Goal: Book appointment/travel/reservation

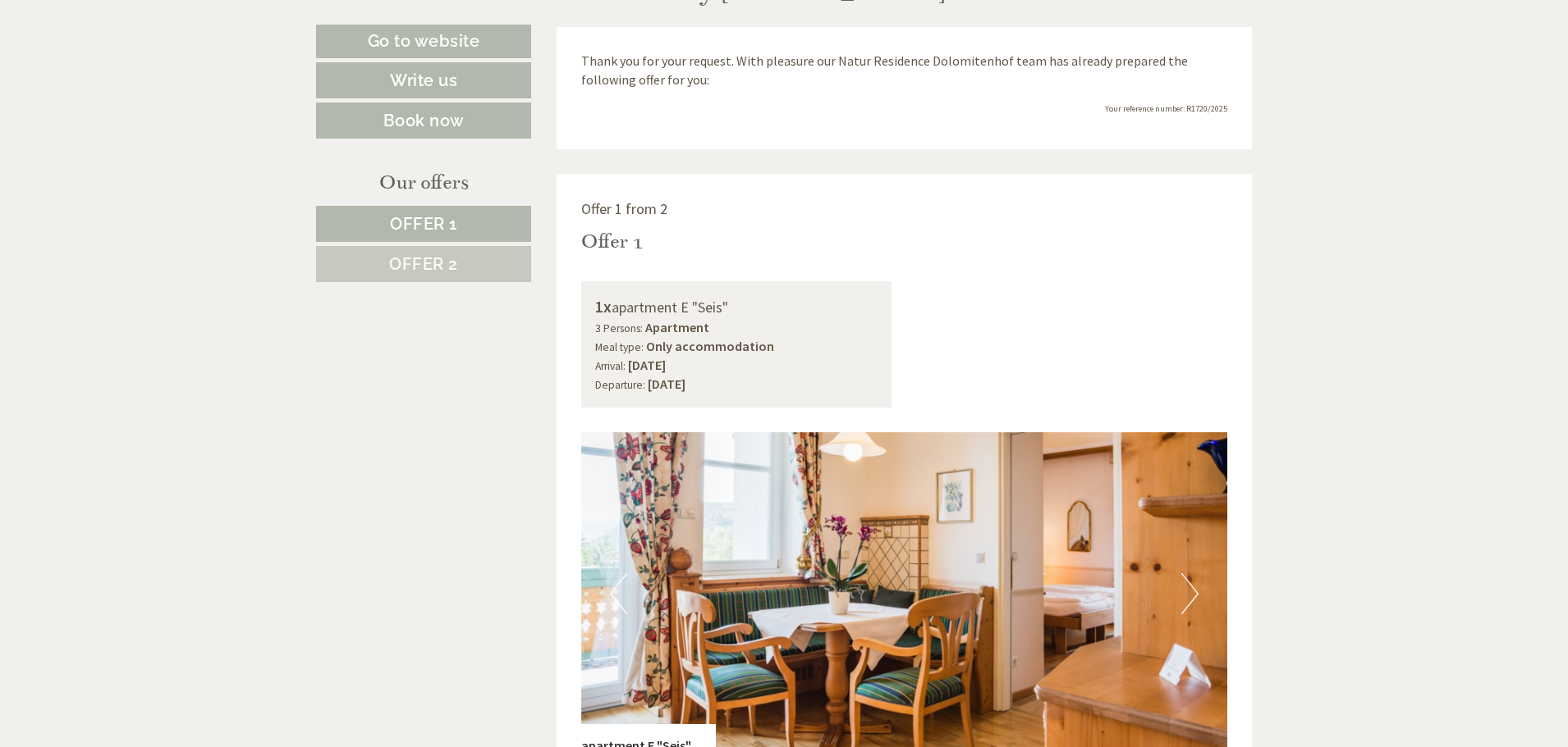
scroll to position [985, 0]
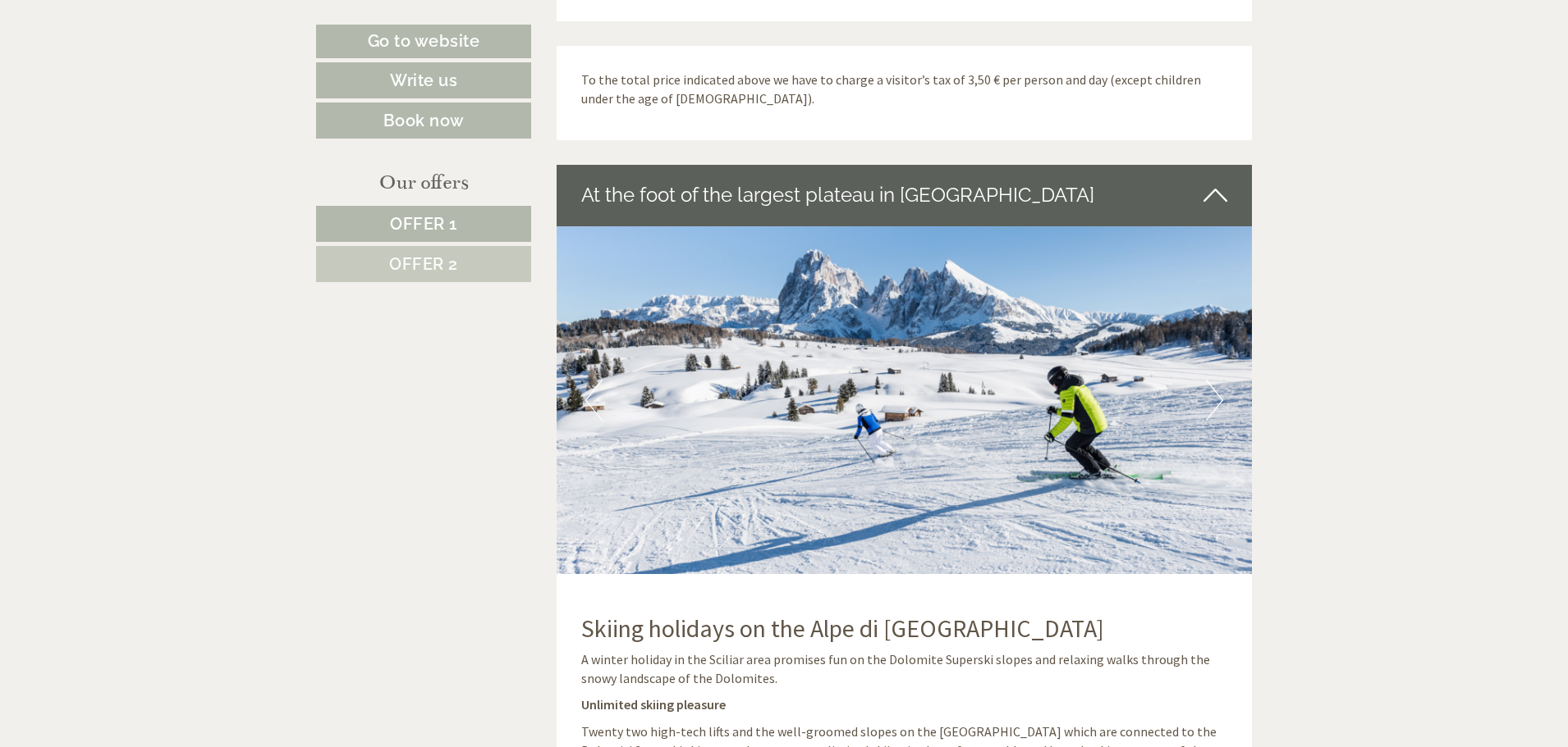
scroll to position [3045, 0]
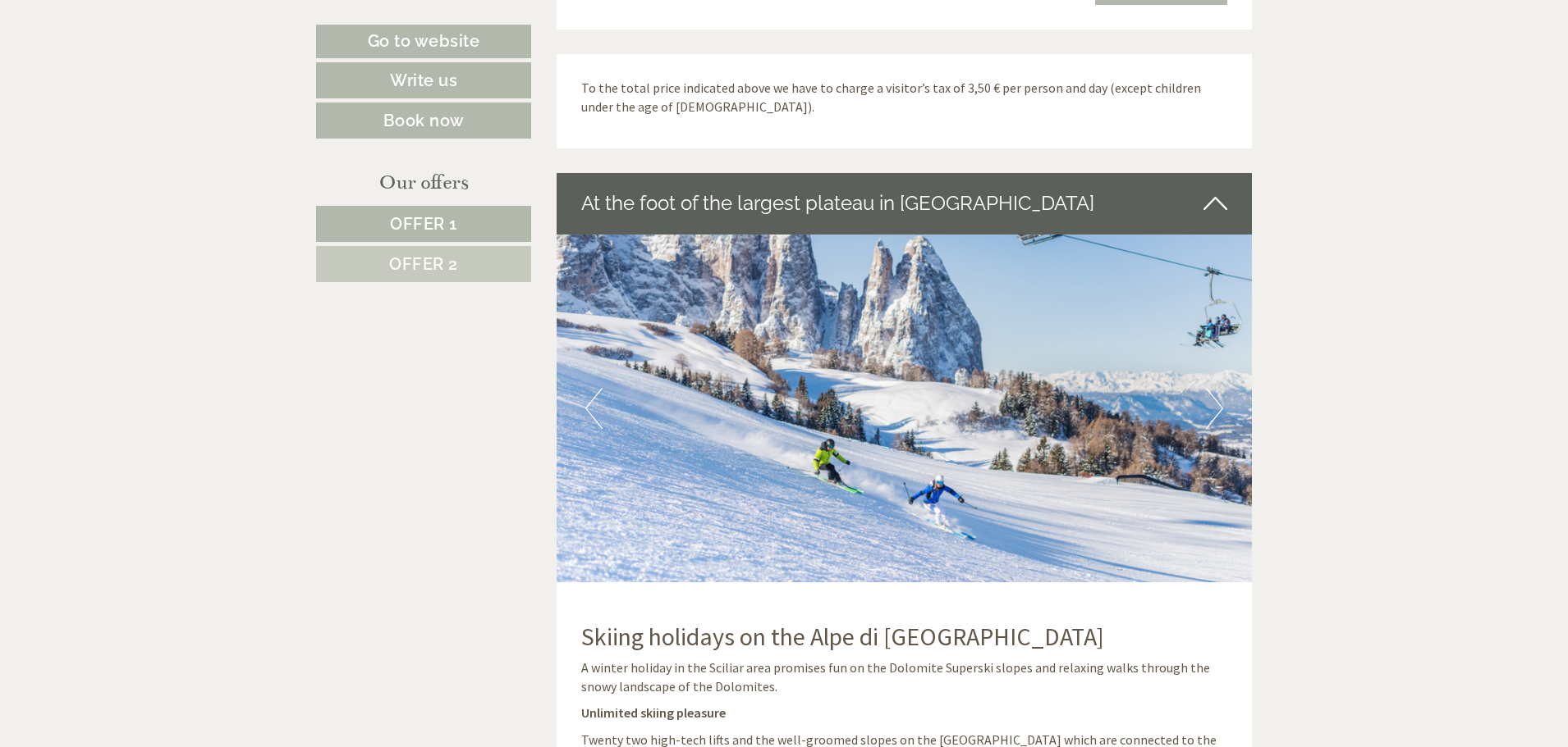
click at [402, 224] on span "Offer 1" at bounding box center [424, 224] width 67 height 20
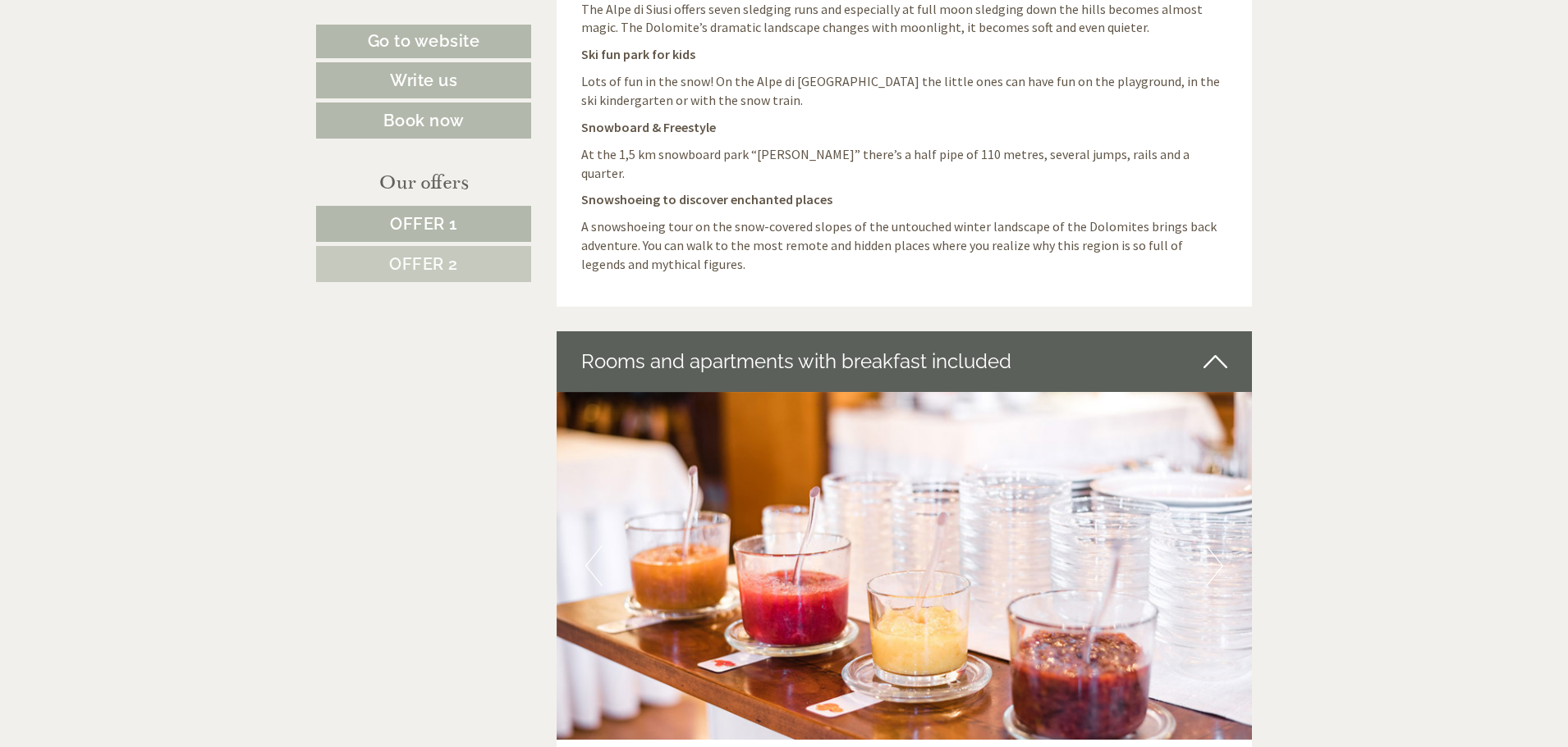
scroll to position [988, 0]
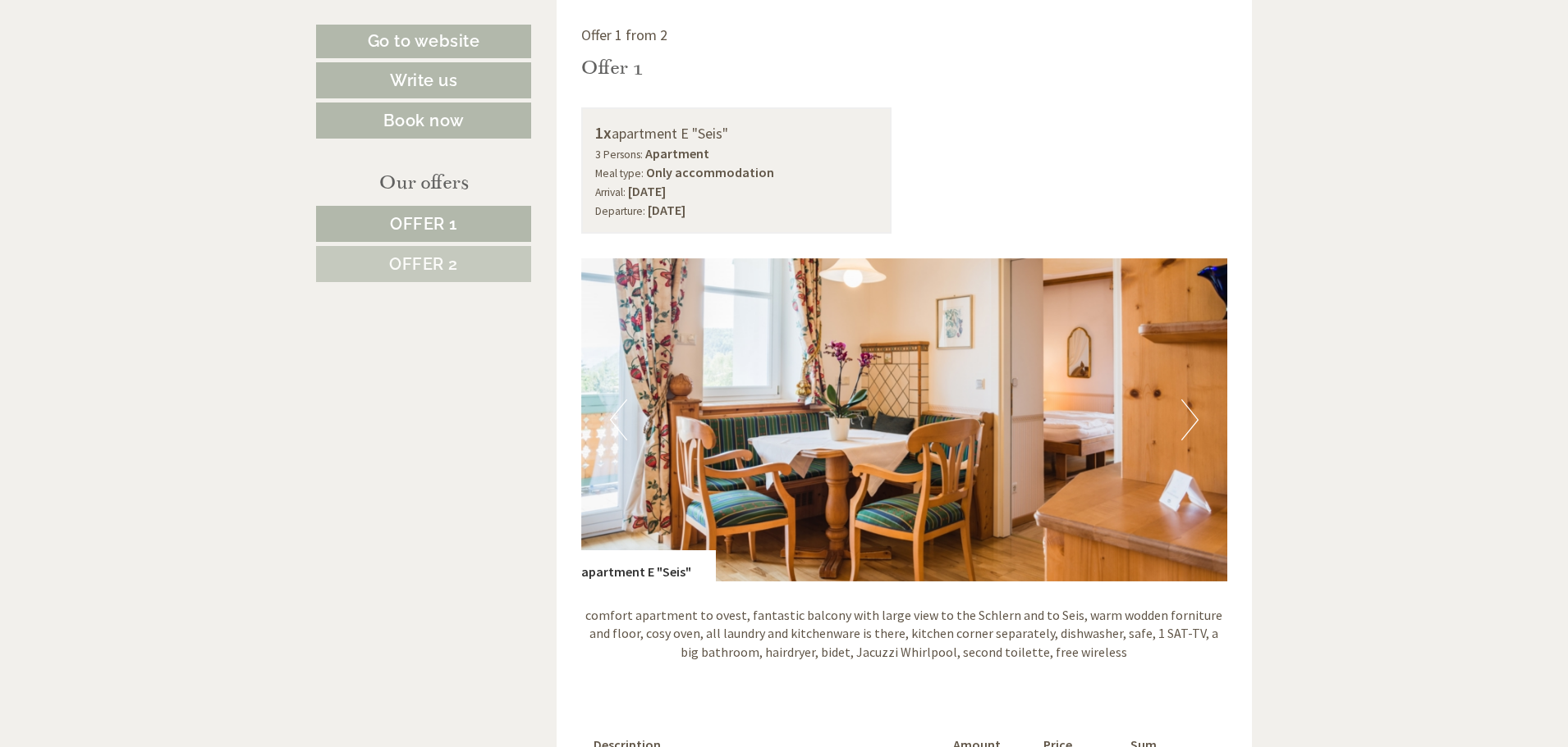
click at [405, 259] on span "Offer 2" at bounding box center [424, 264] width 69 height 20
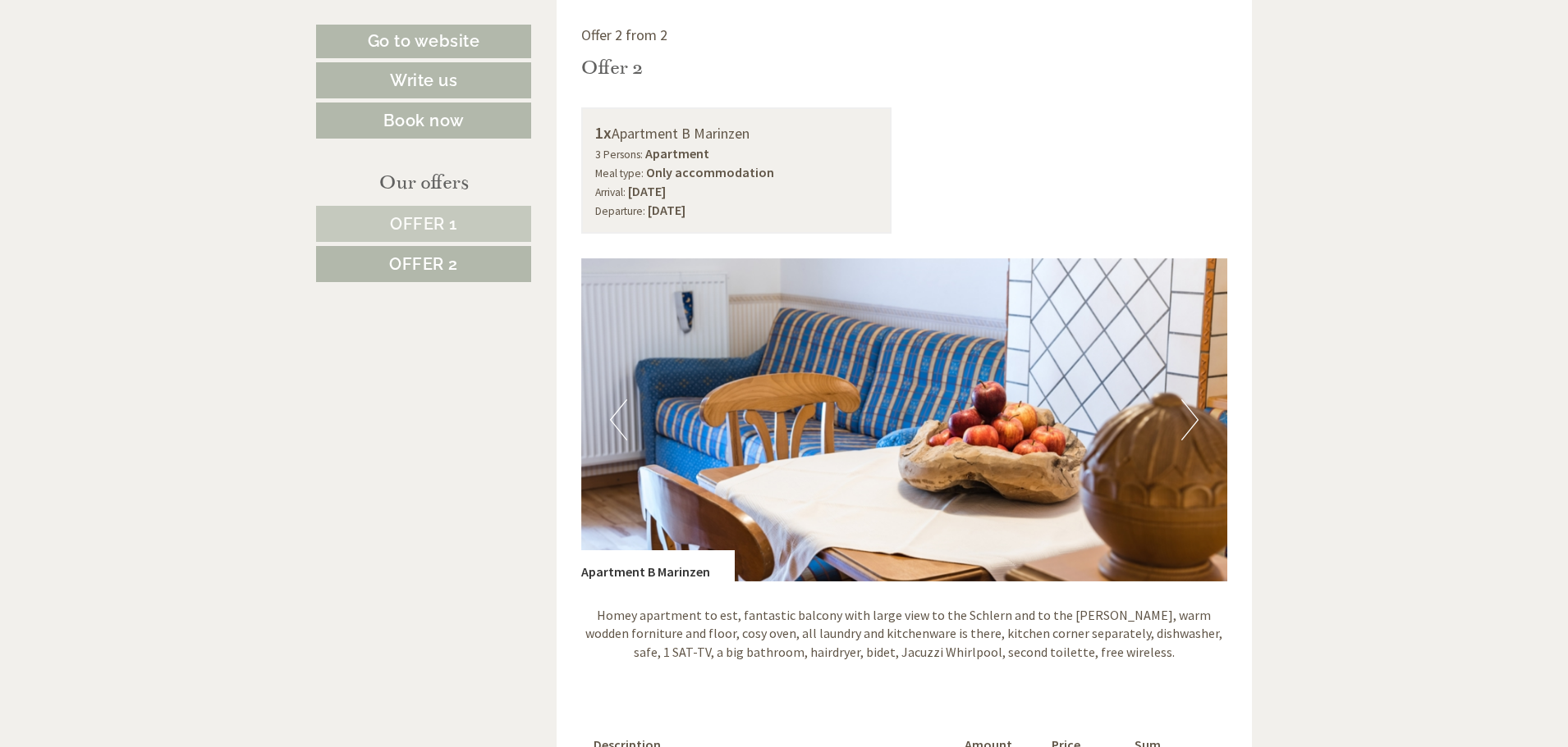
click at [426, 225] on span "Offer 1" at bounding box center [424, 224] width 67 height 20
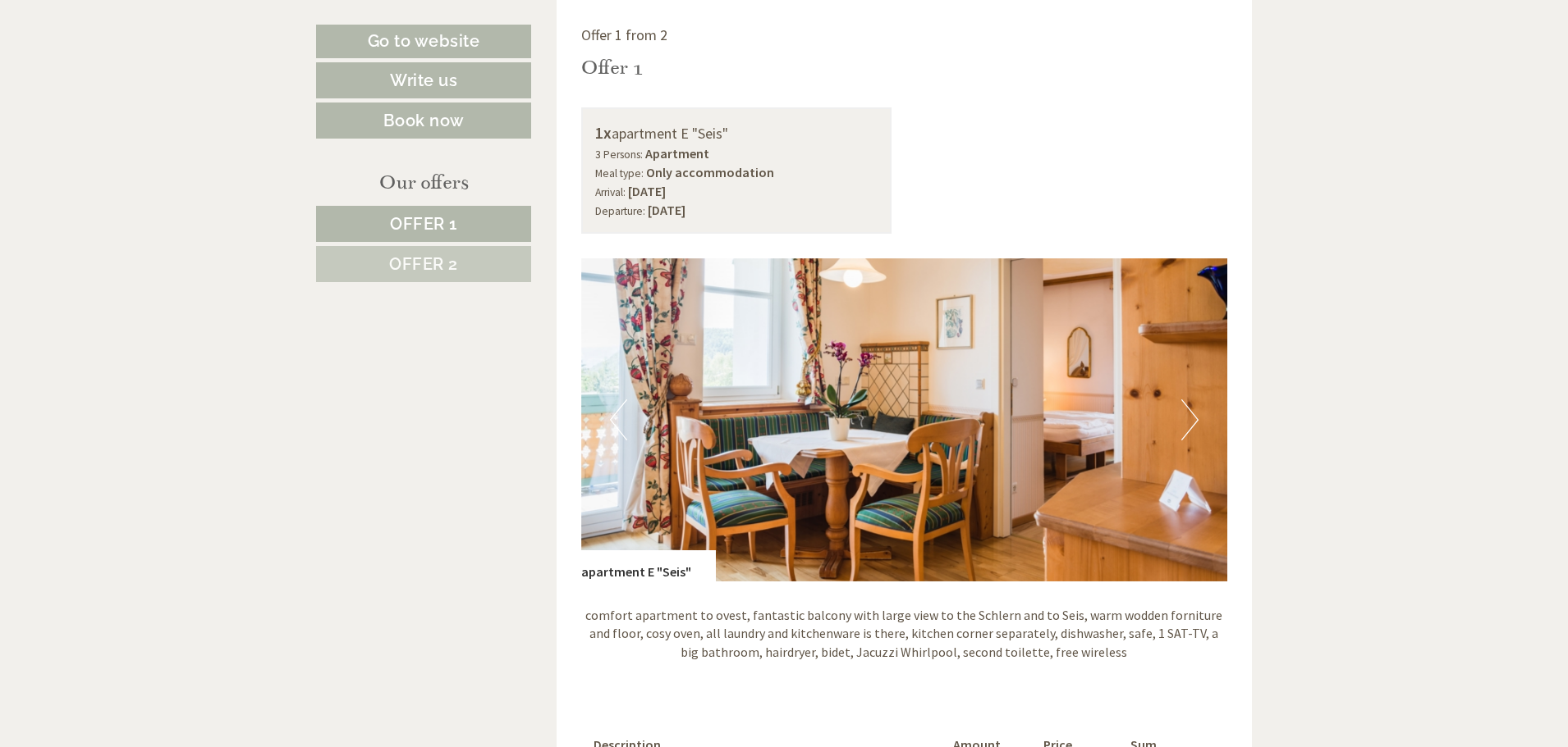
click at [428, 246] on link "Offer 2" at bounding box center [424, 263] width 215 height 37
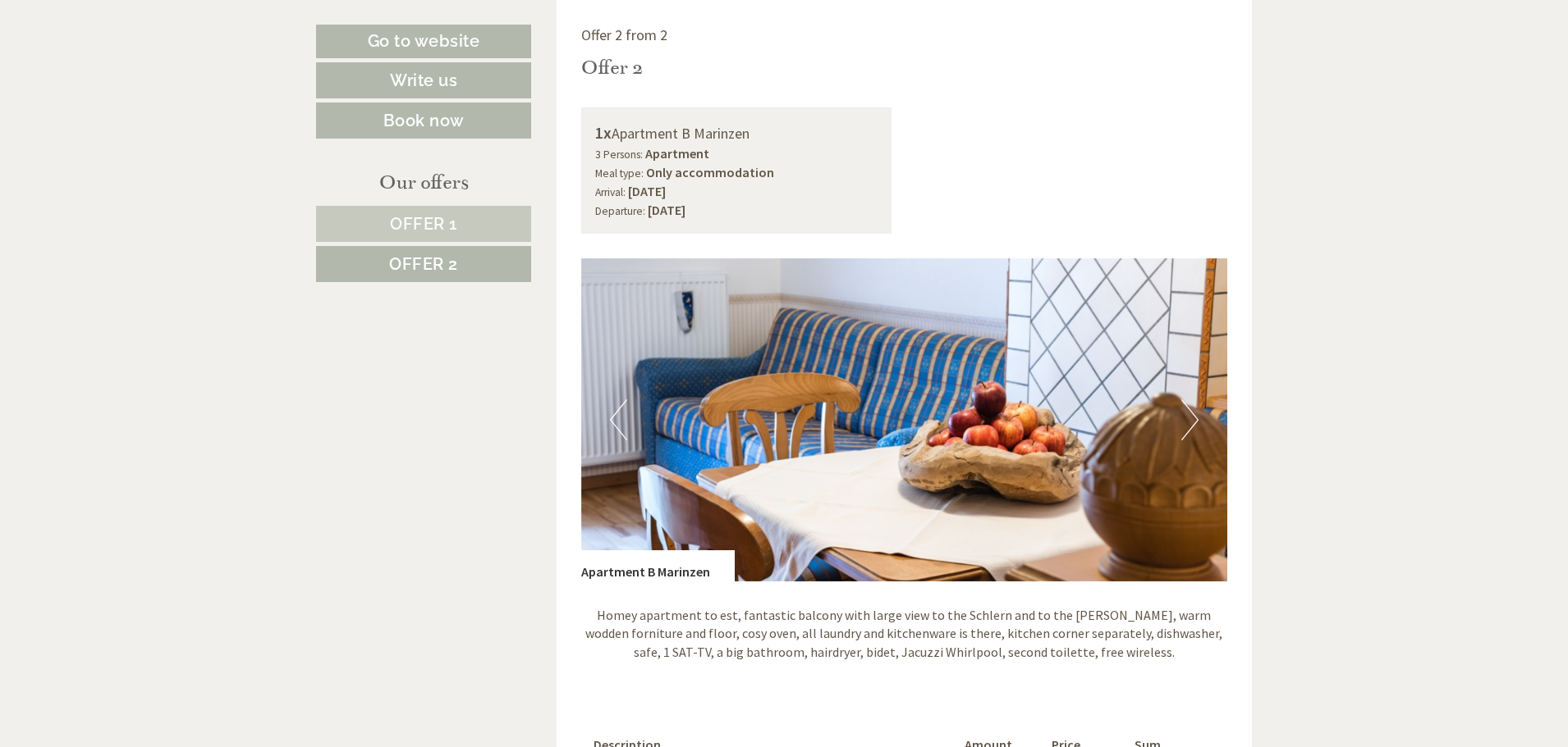
click at [430, 217] on span "Offer 1" at bounding box center [424, 224] width 67 height 20
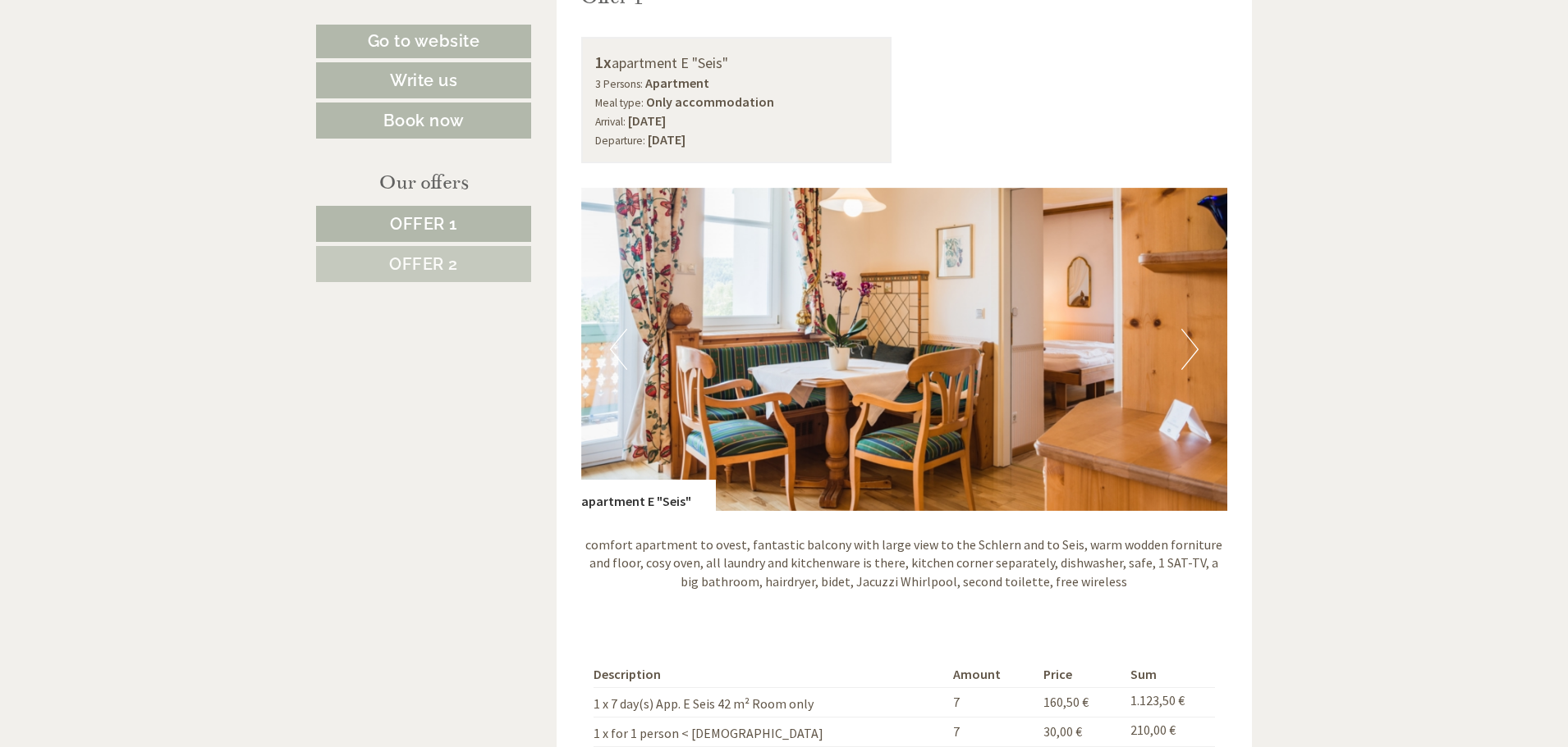
scroll to position [969, 0]
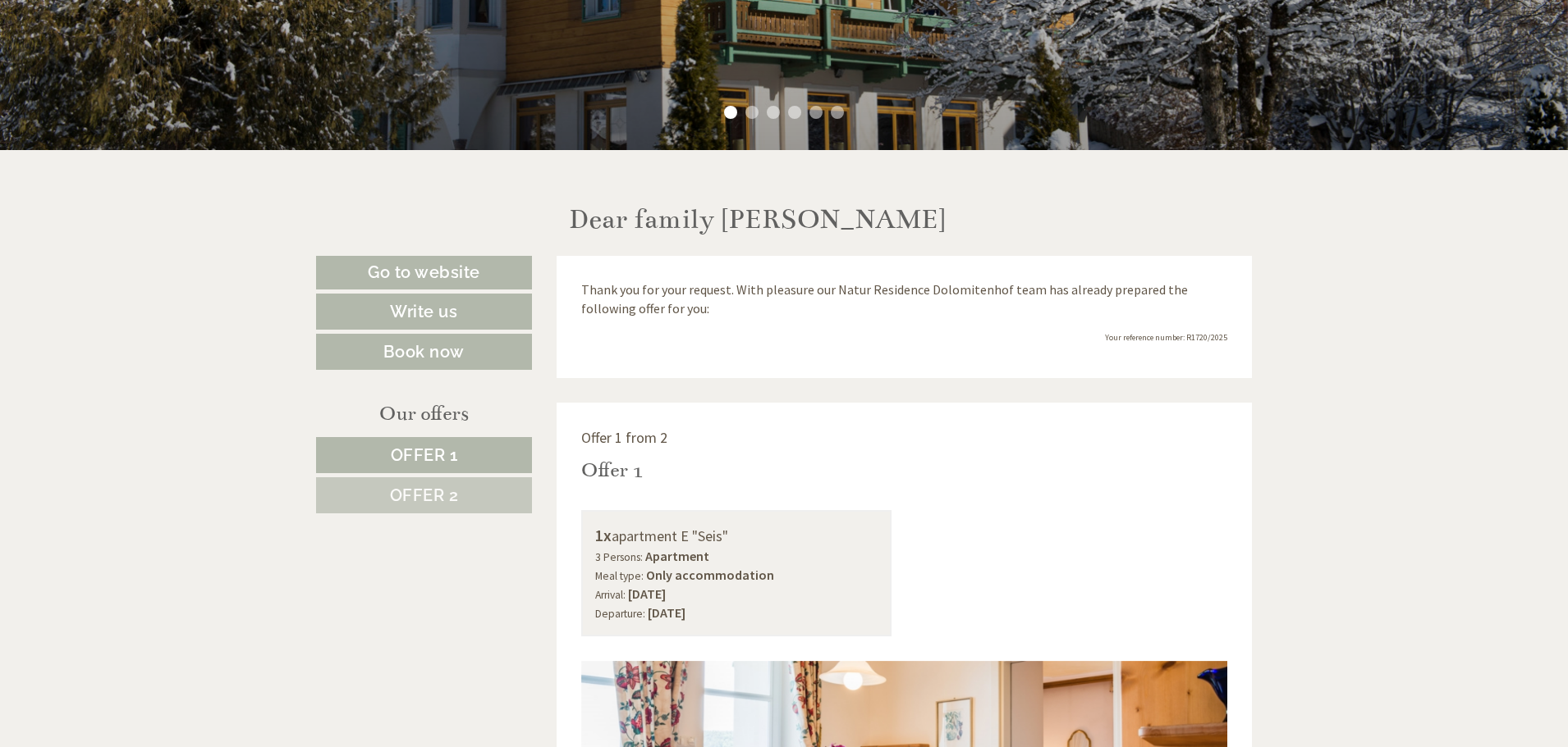
scroll to position [738, 0]
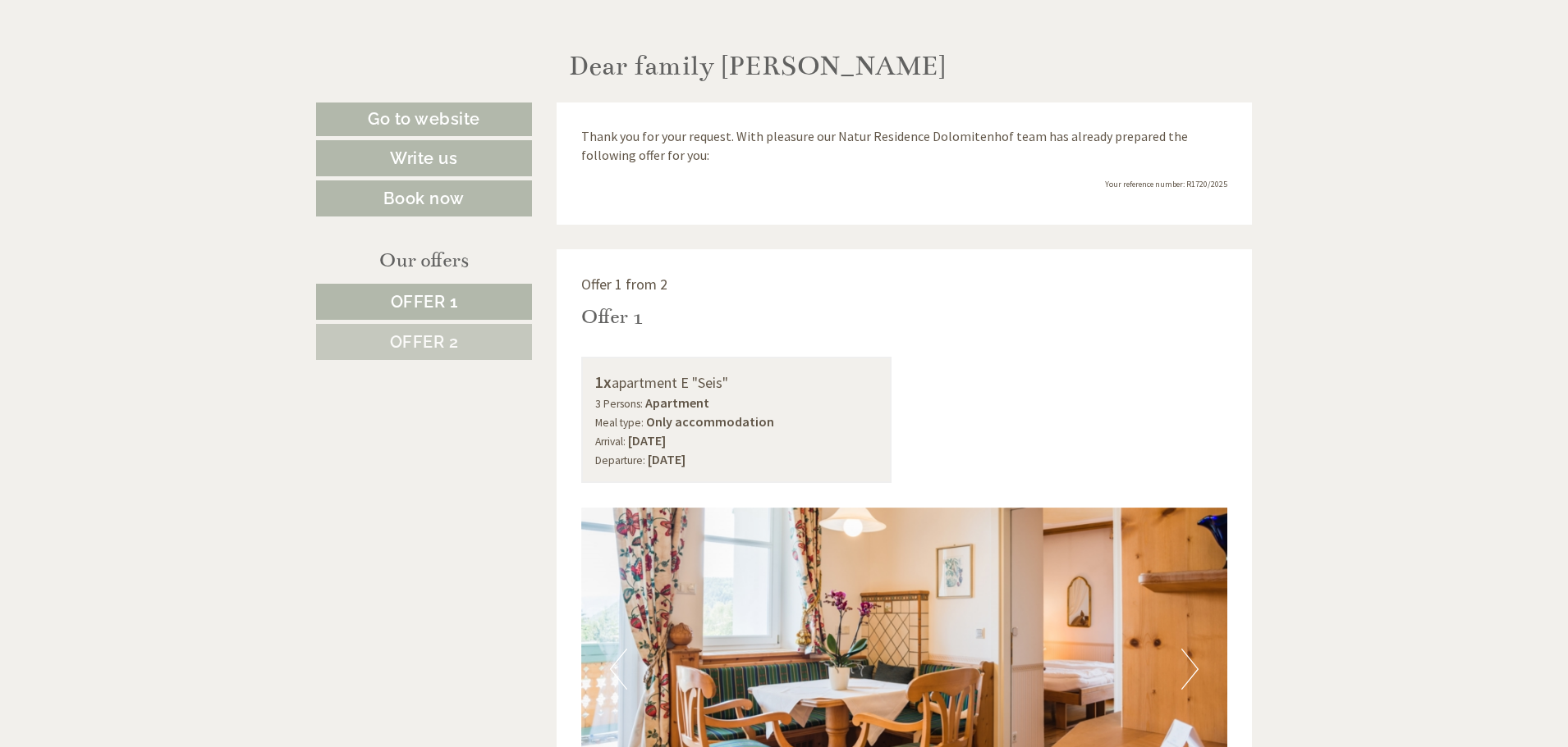
click at [1161, 420] on div "1x apartment E "Seis" 3 Persons: Apartment Meal type: Only accommodation Arriva…" at bounding box center [904, 420] width 671 height 126
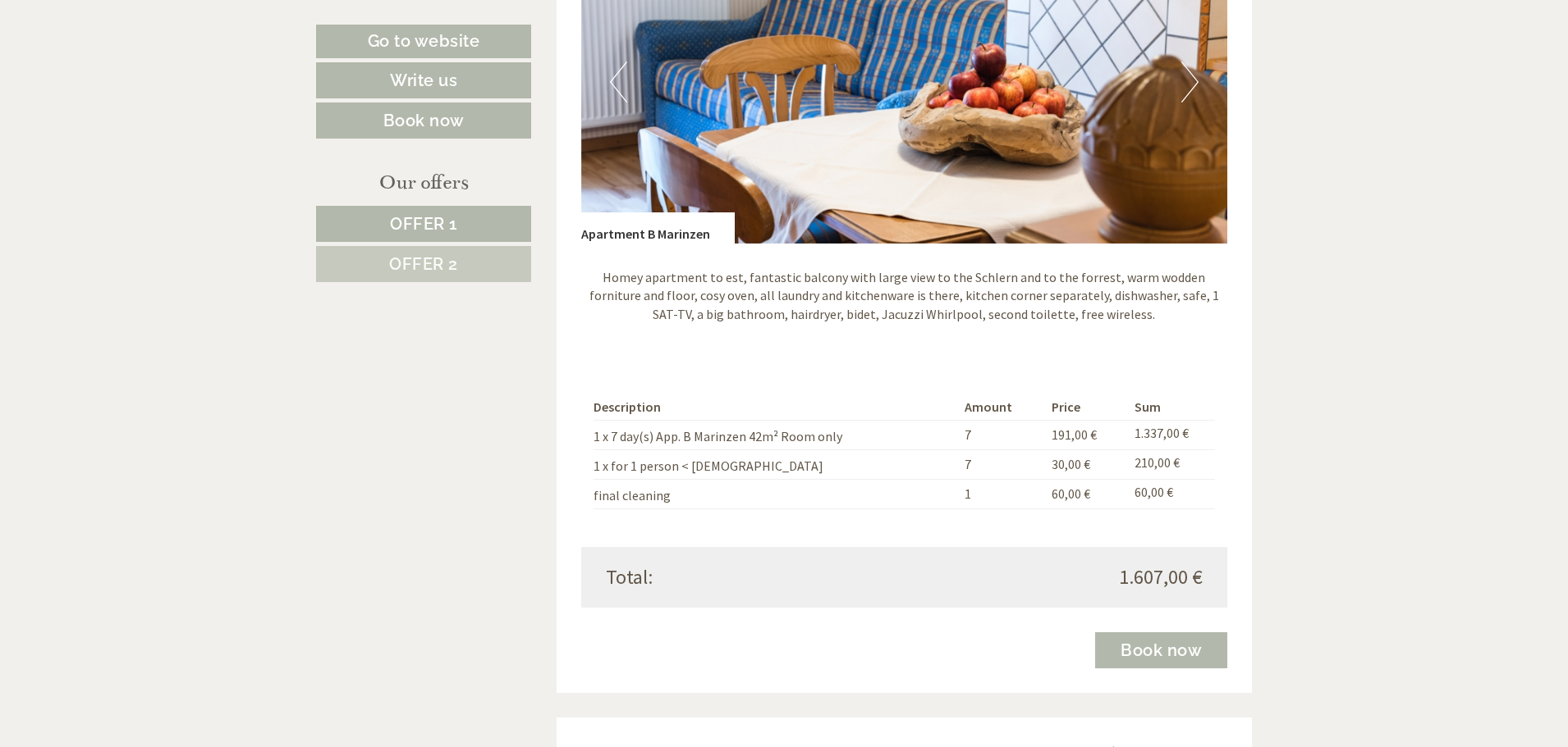
scroll to position [2456, 0]
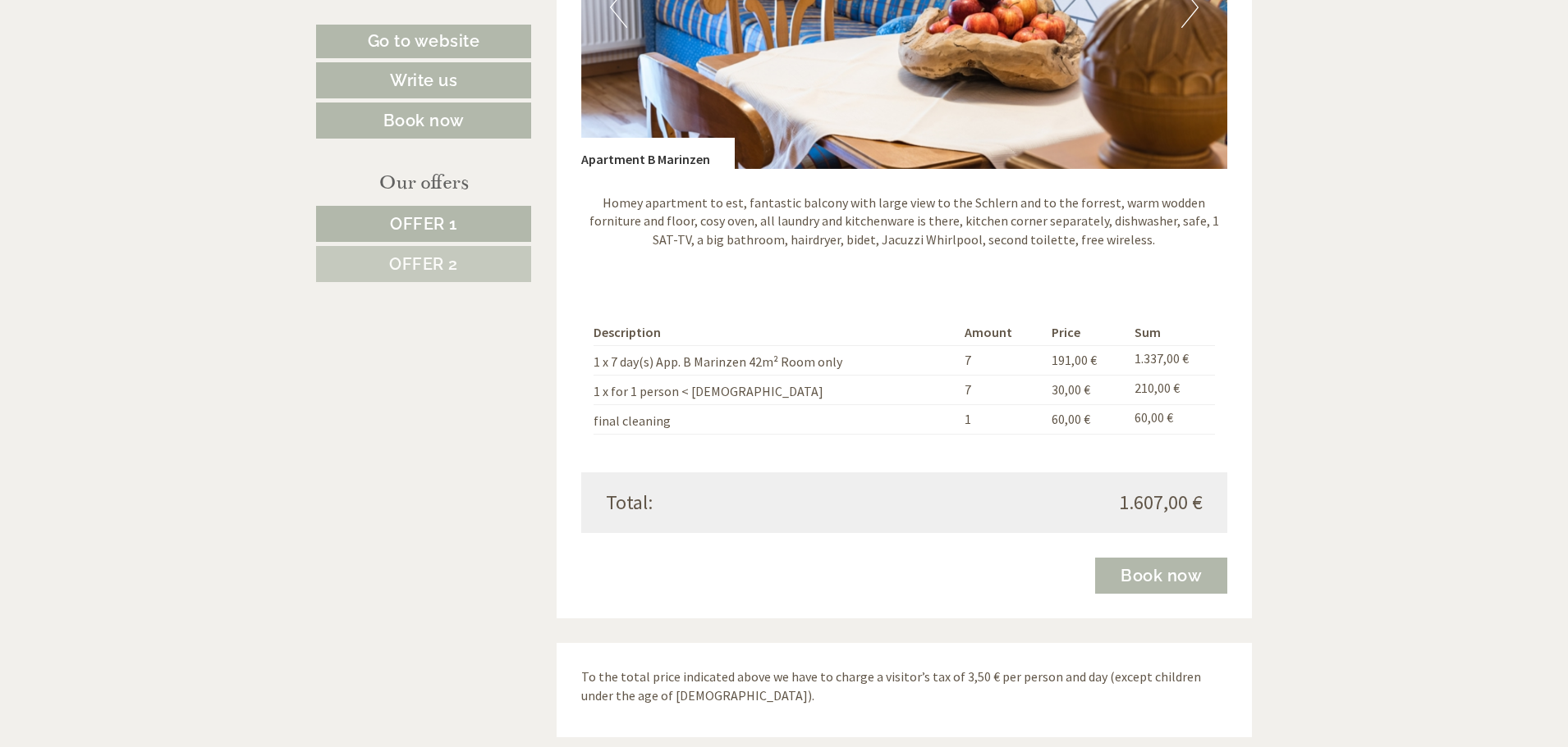
drag, startPoint x: 1567, startPoint y: 289, endPoint x: 1556, endPoint y: 342, distance: 54.1
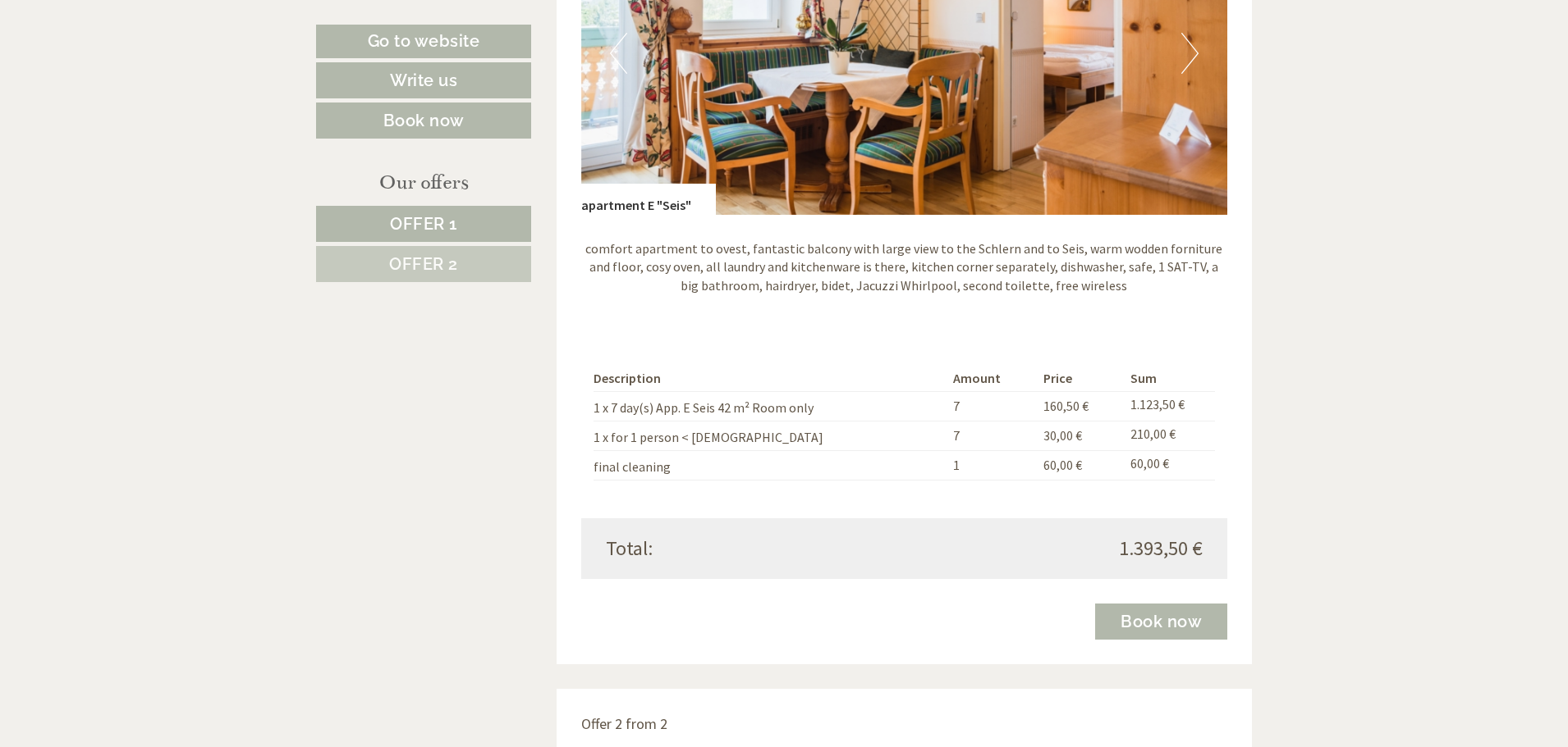
scroll to position [1207, 0]
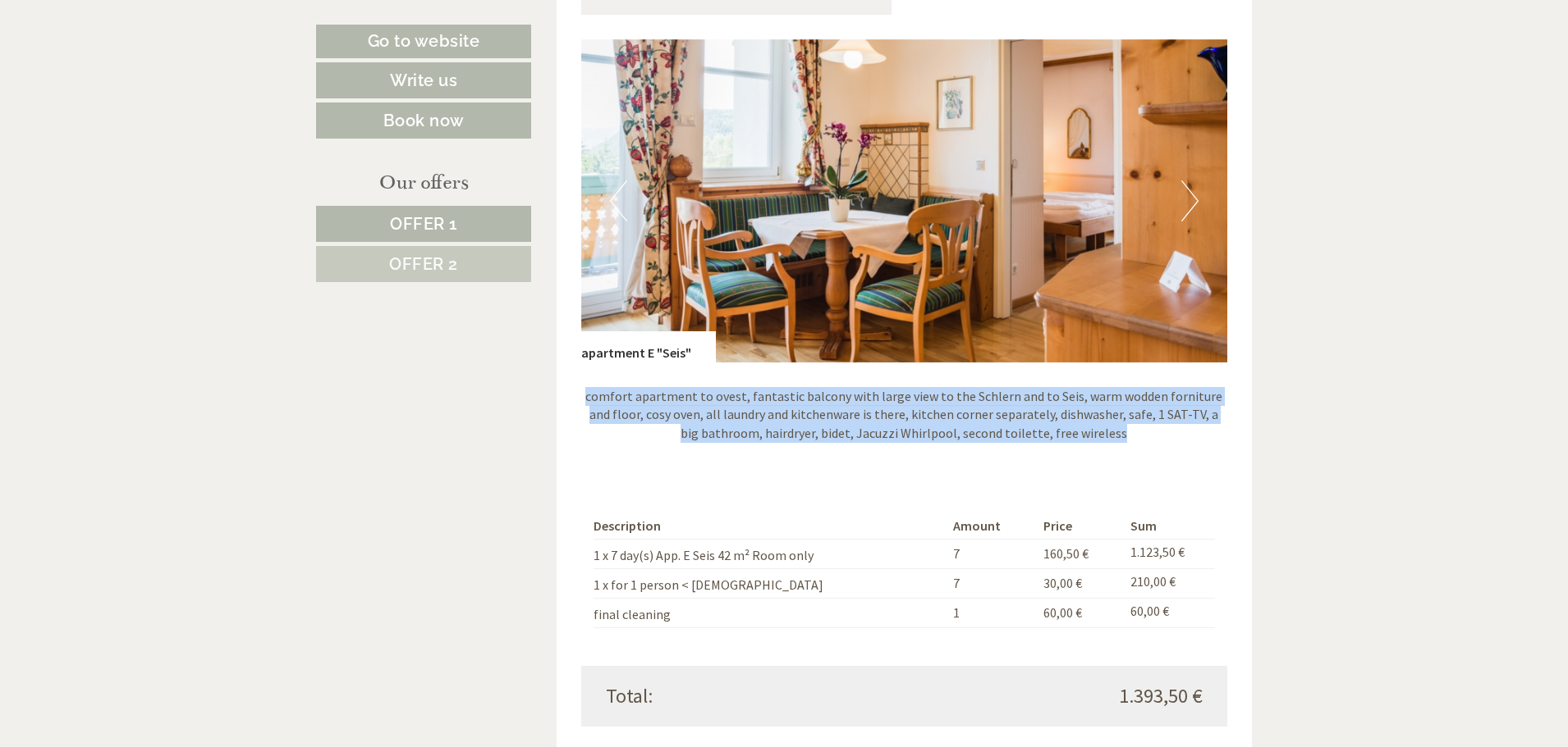
drag, startPoint x: 1110, startPoint y: 434, endPoint x: 584, endPoint y: 429, distance: 526.0
click at [583, 393] on p "comfort apartment to ovest, fantastic balcony with large view to the Schlern an…" at bounding box center [904, 414] width 647 height 56
click at [600, 445] on div "comfort apartment to ovest, fantastic balcony with large view to the Schlern an…" at bounding box center [904, 419] width 647 height 114
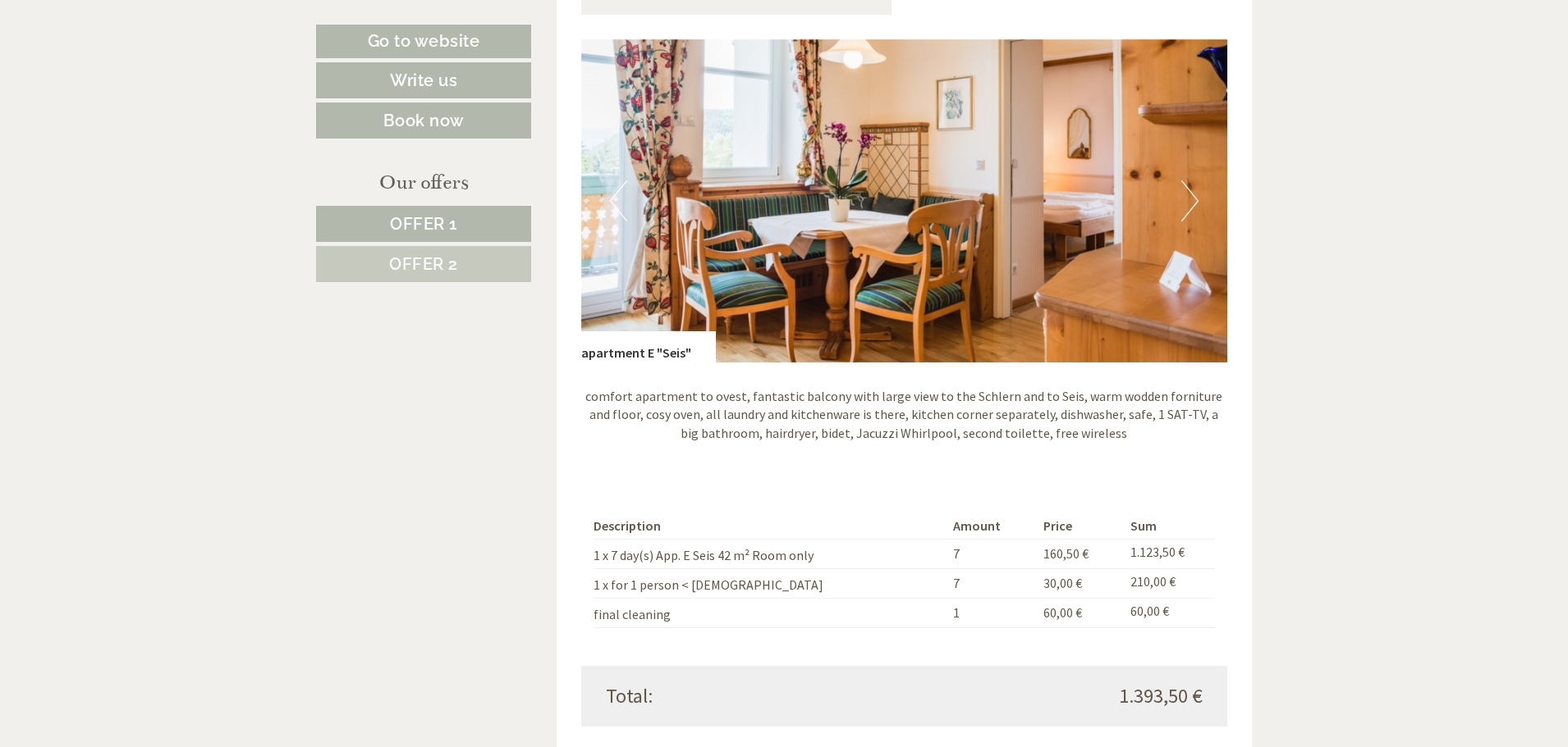
click at [656, 481] on div "Description Amount Price Sum 1 x 7 day(s) App. E Seis 42 m² Room only 7 160,50 …" at bounding box center [904, 570] width 647 height 189
click at [1183, 197] on button "Next" at bounding box center [1189, 201] width 17 height 41
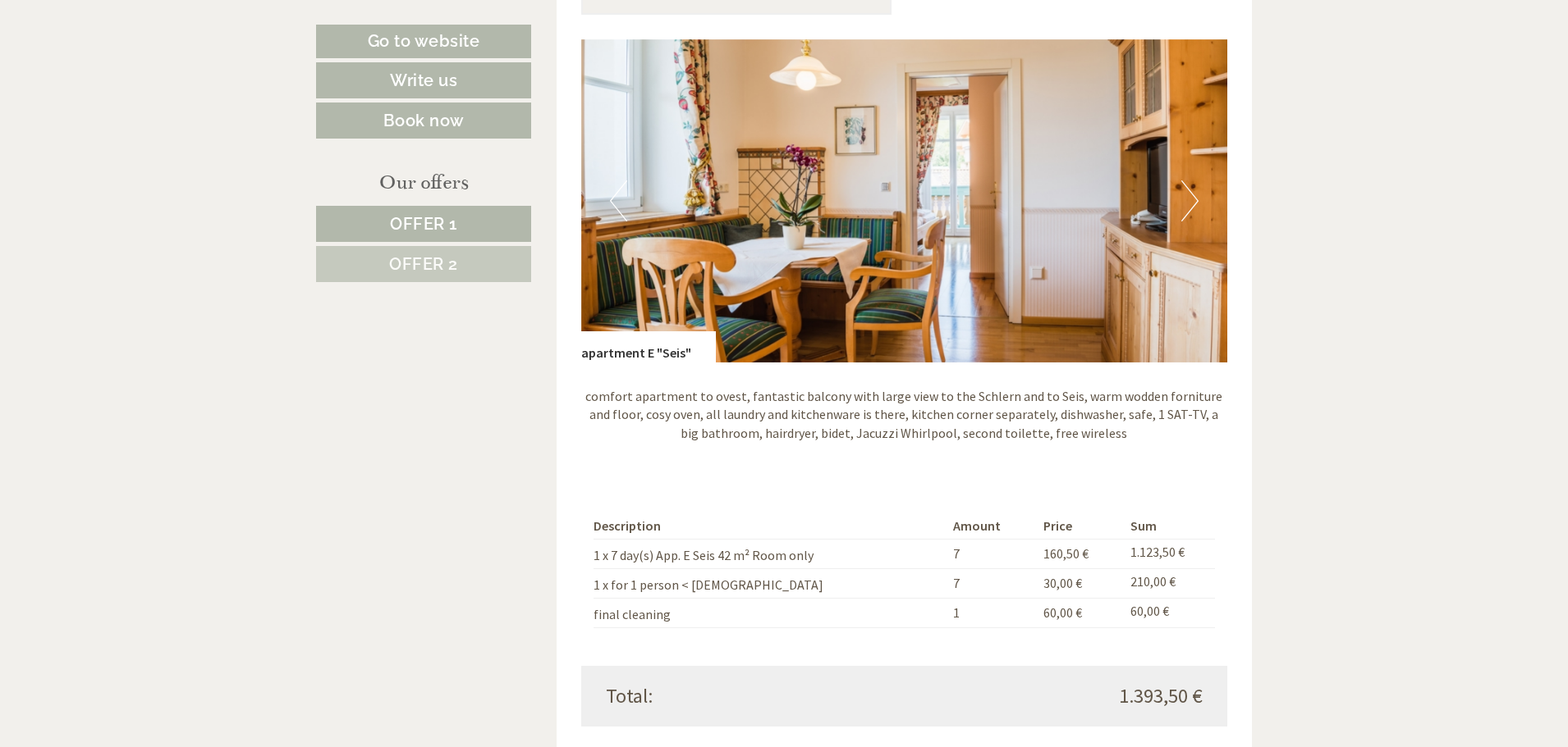
click at [1183, 197] on button "Next" at bounding box center [1189, 201] width 17 height 41
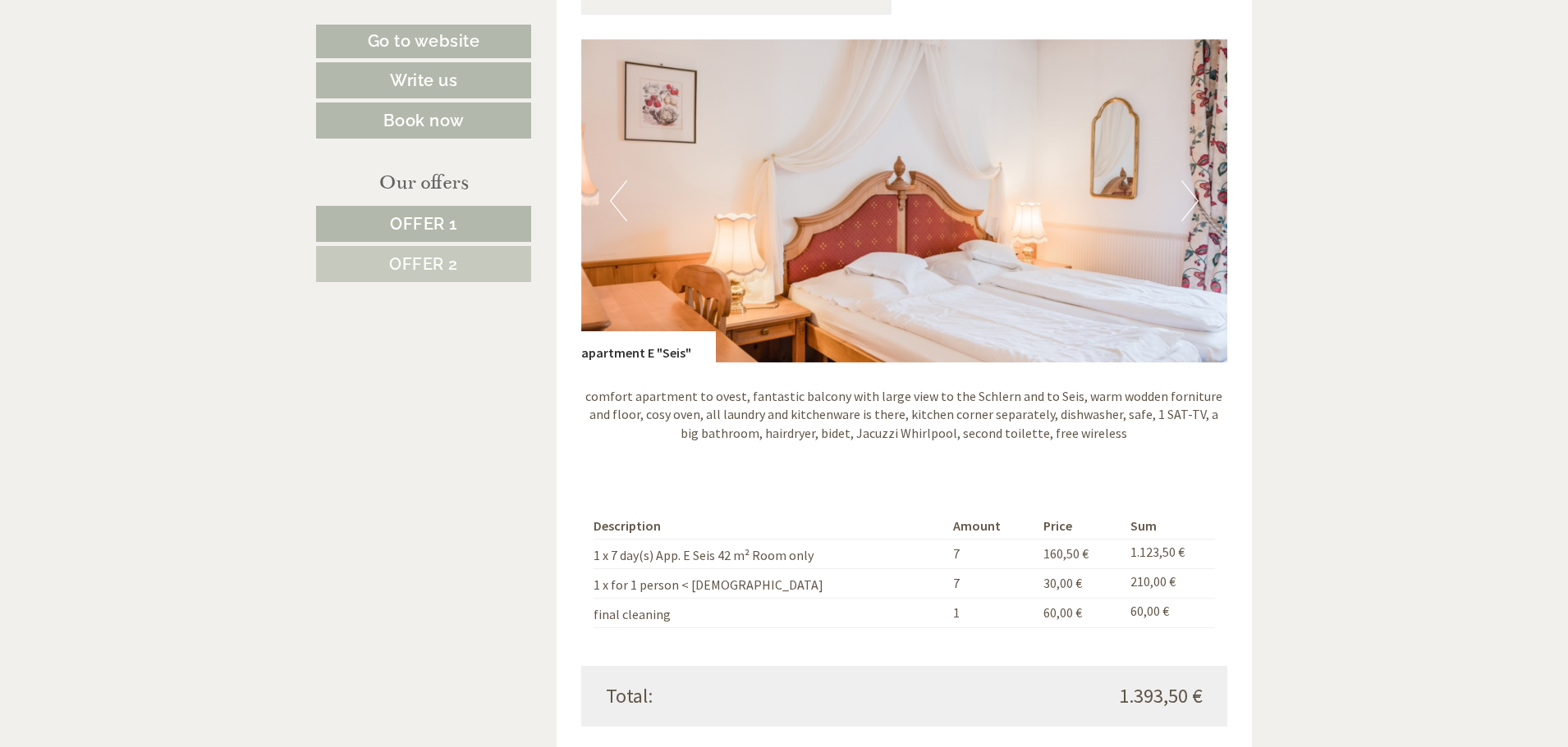
click at [1183, 197] on button "Next" at bounding box center [1189, 201] width 17 height 41
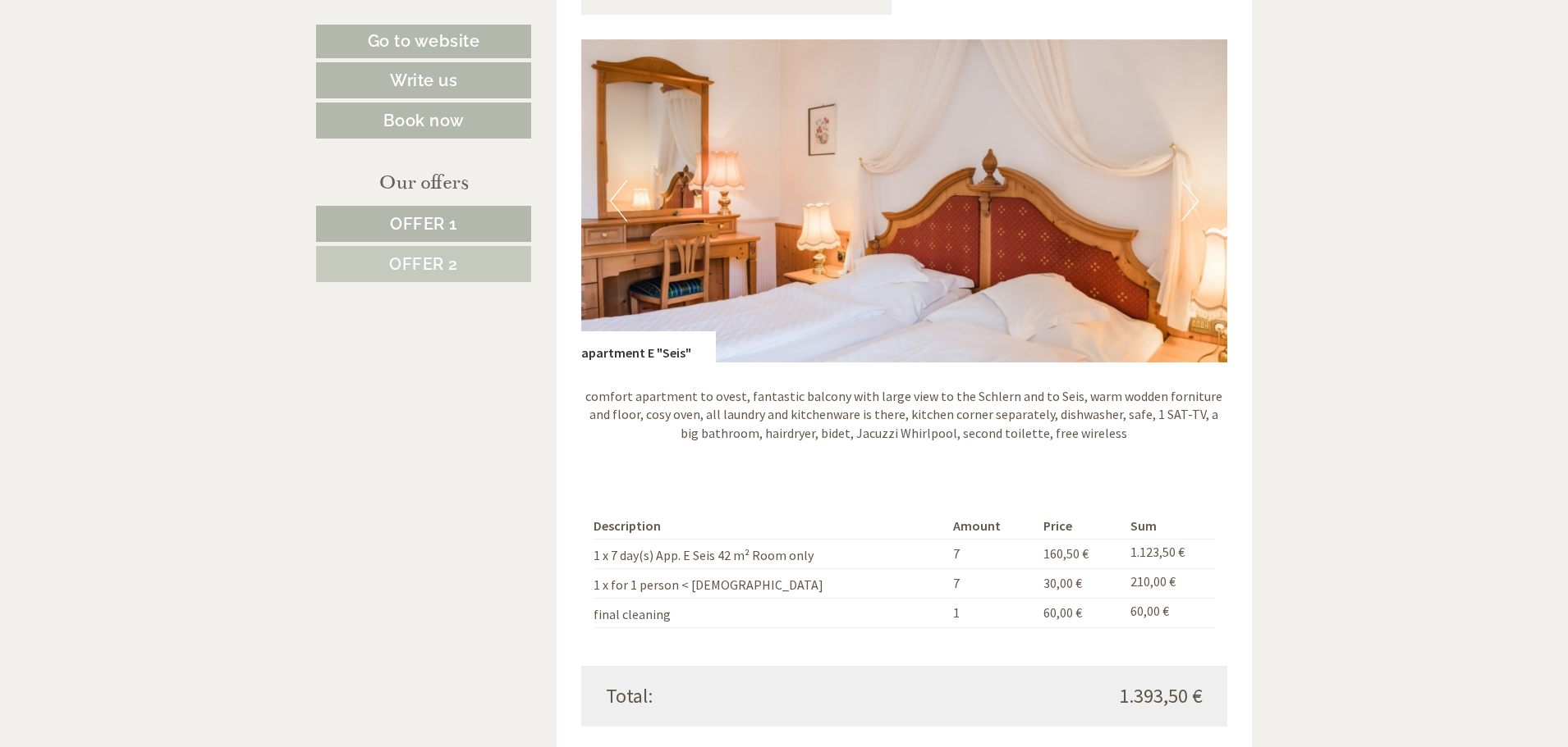
click at [1183, 197] on button "Next" at bounding box center [1189, 201] width 17 height 41
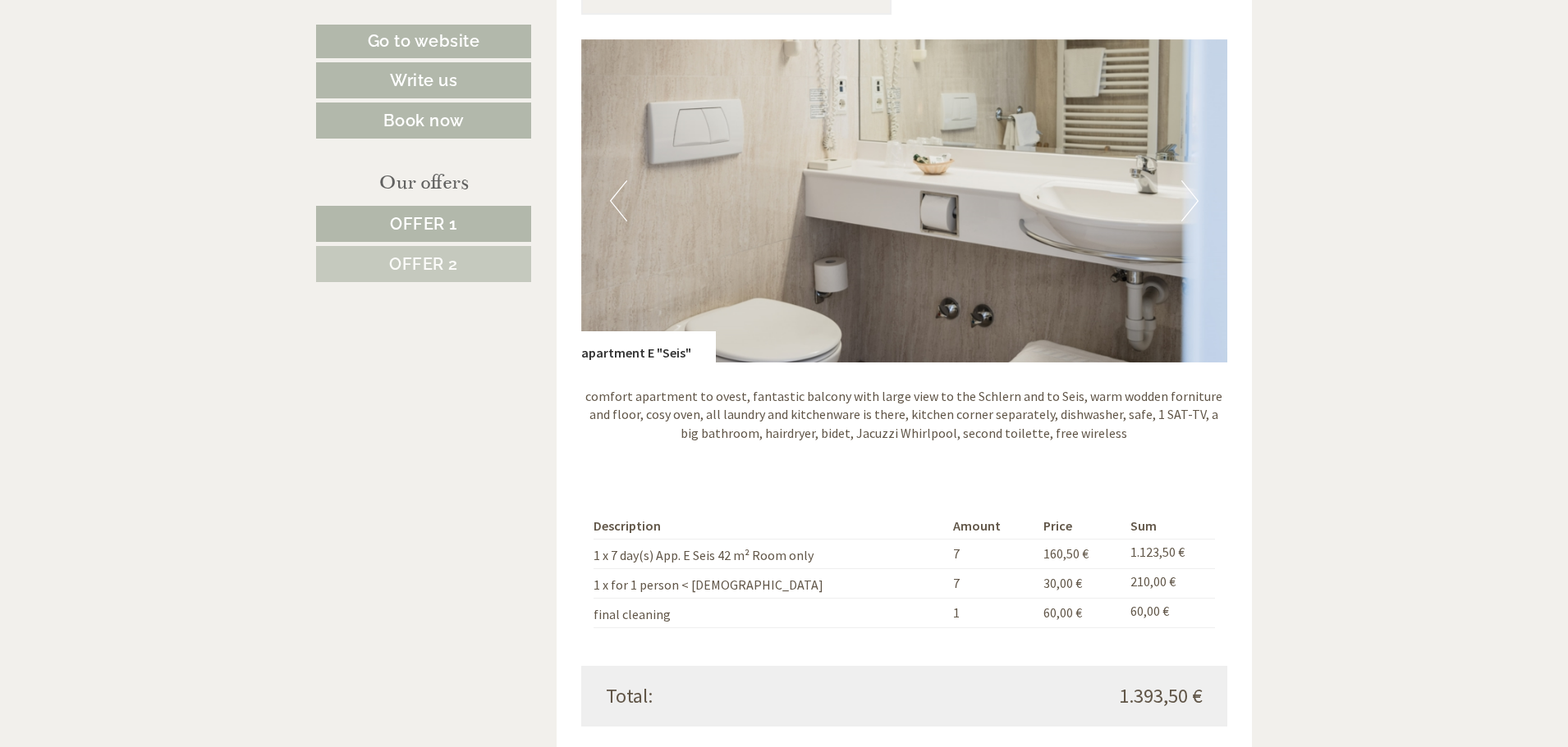
click at [1183, 197] on button "Next" at bounding box center [1189, 201] width 17 height 41
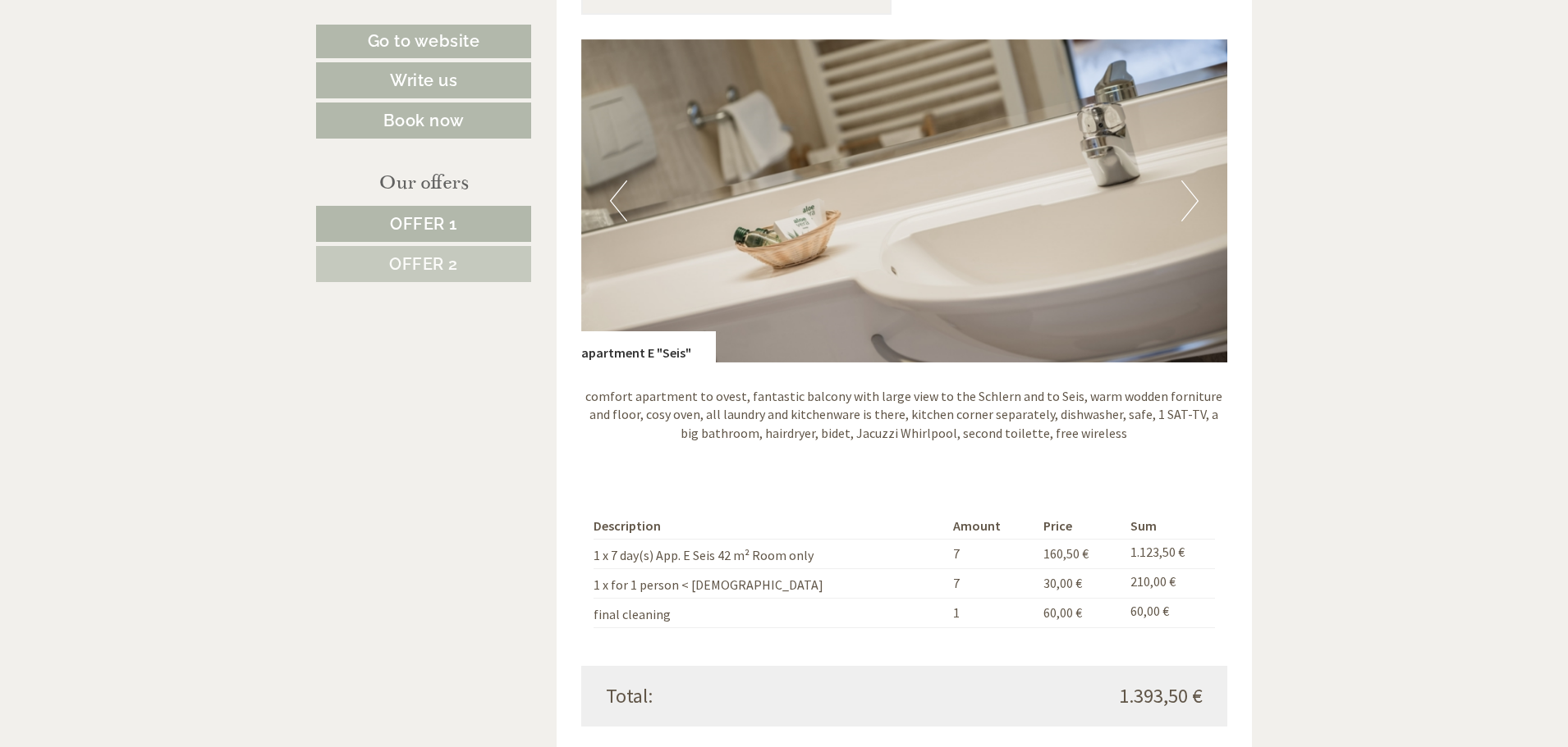
click at [1183, 197] on button "Next" at bounding box center [1189, 201] width 17 height 41
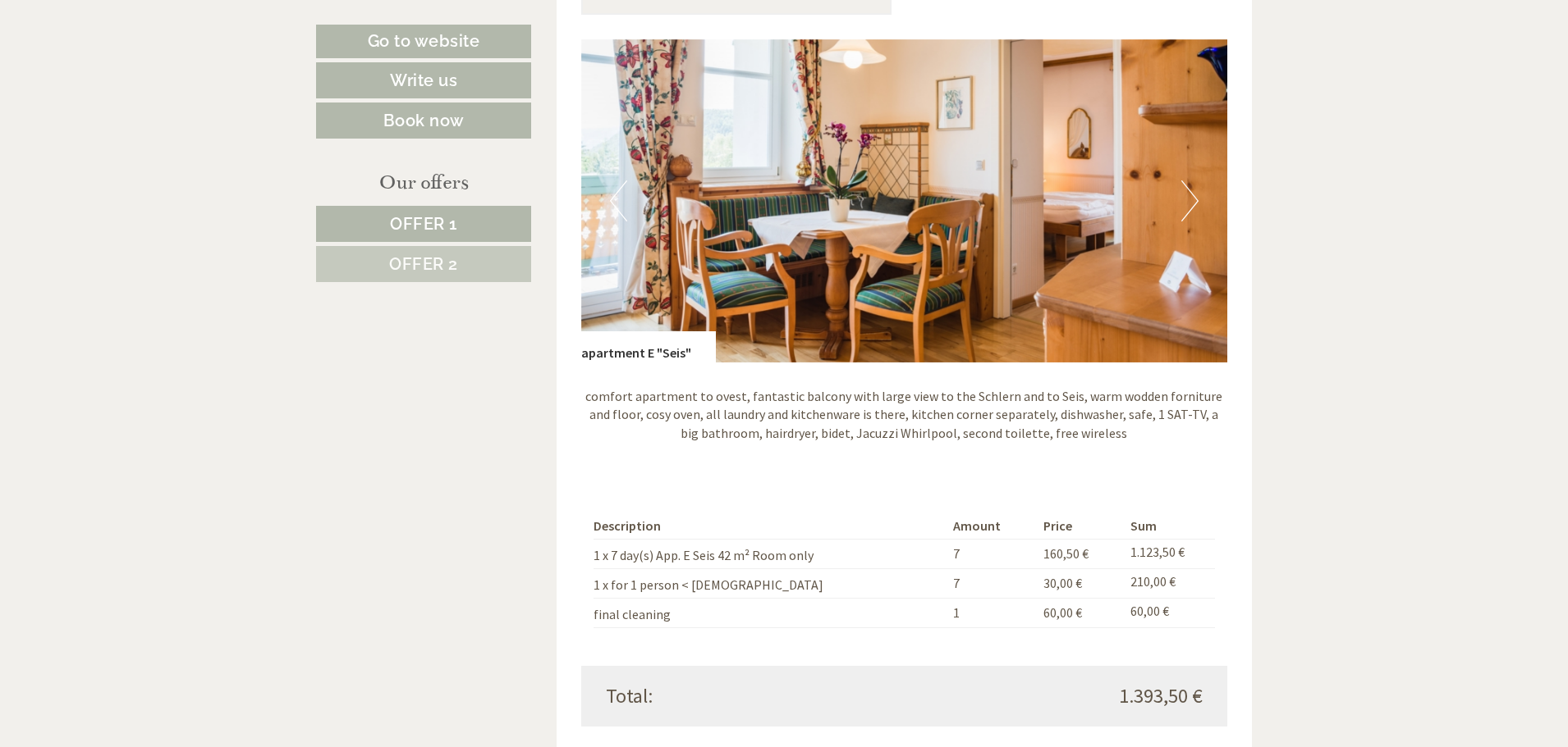
click at [1183, 197] on button "Next" at bounding box center [1189, 201] width 17 height 41
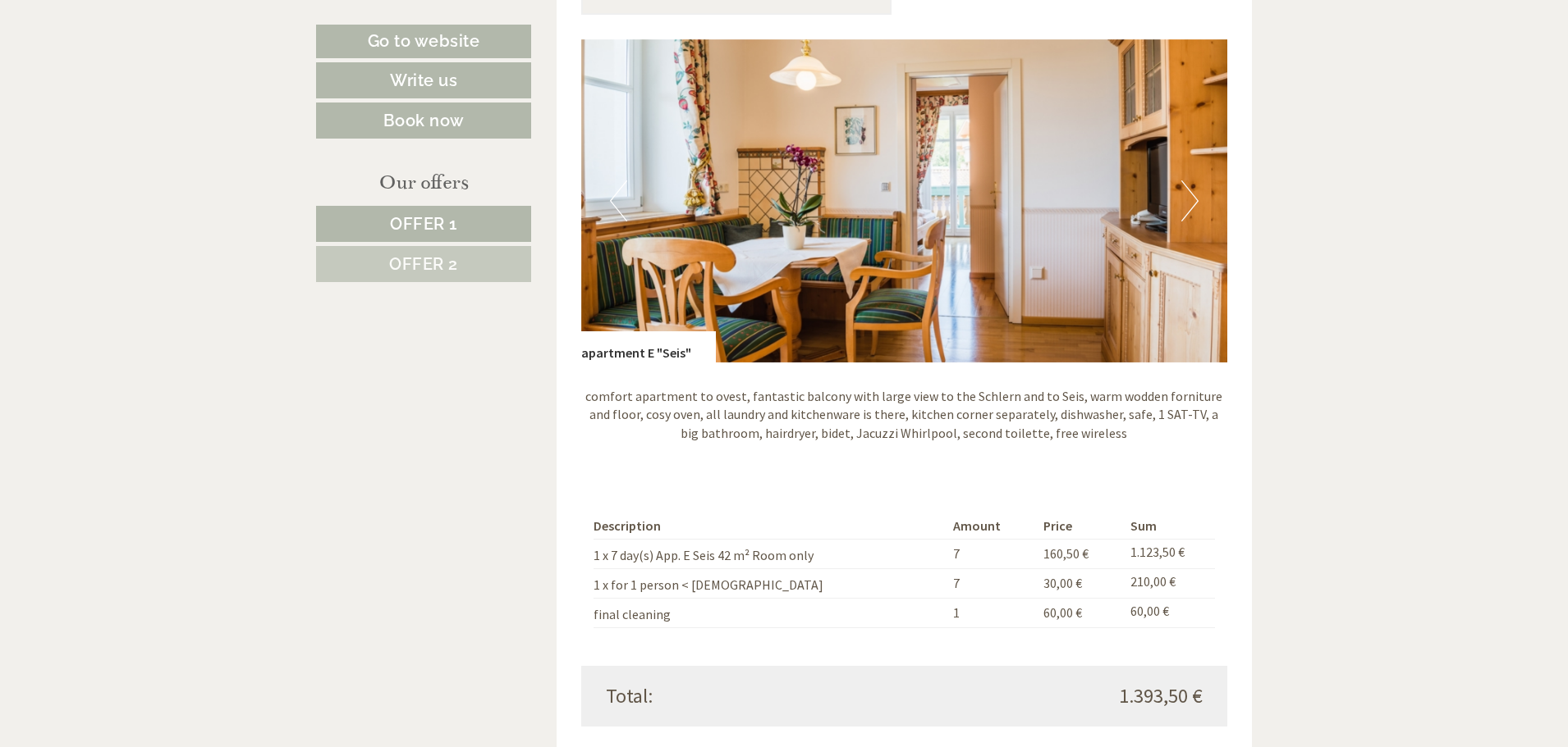
click at [1183, 197] on button "Next" at bounding box center [1189, 201] width 17 height 41
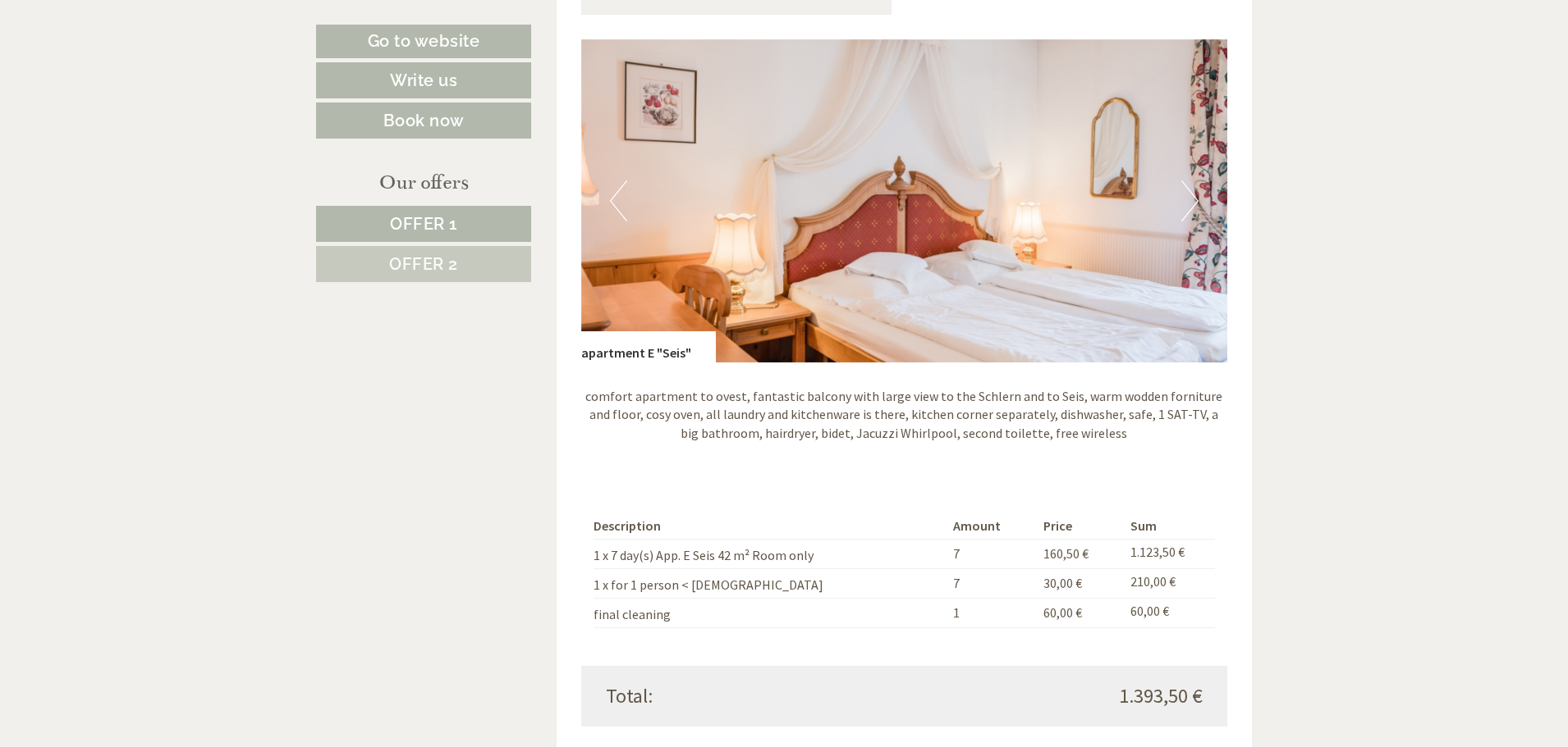
click at [1183, 197] on button "Next" at bounding box center [1189, 201] width 17 height 41
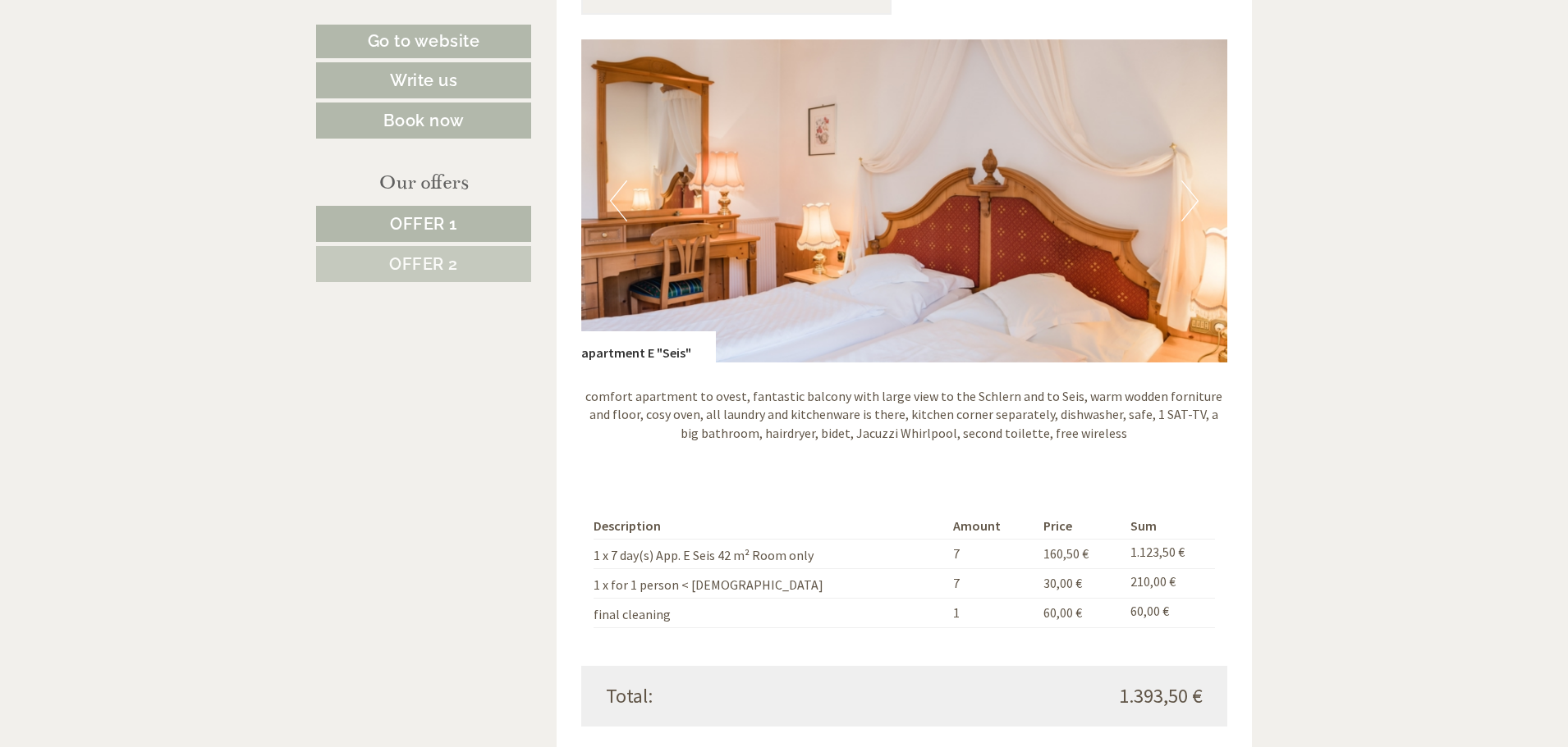
click at [1183, 197] on button "Next" at bounding box center [1189, 201] width 17 height 41
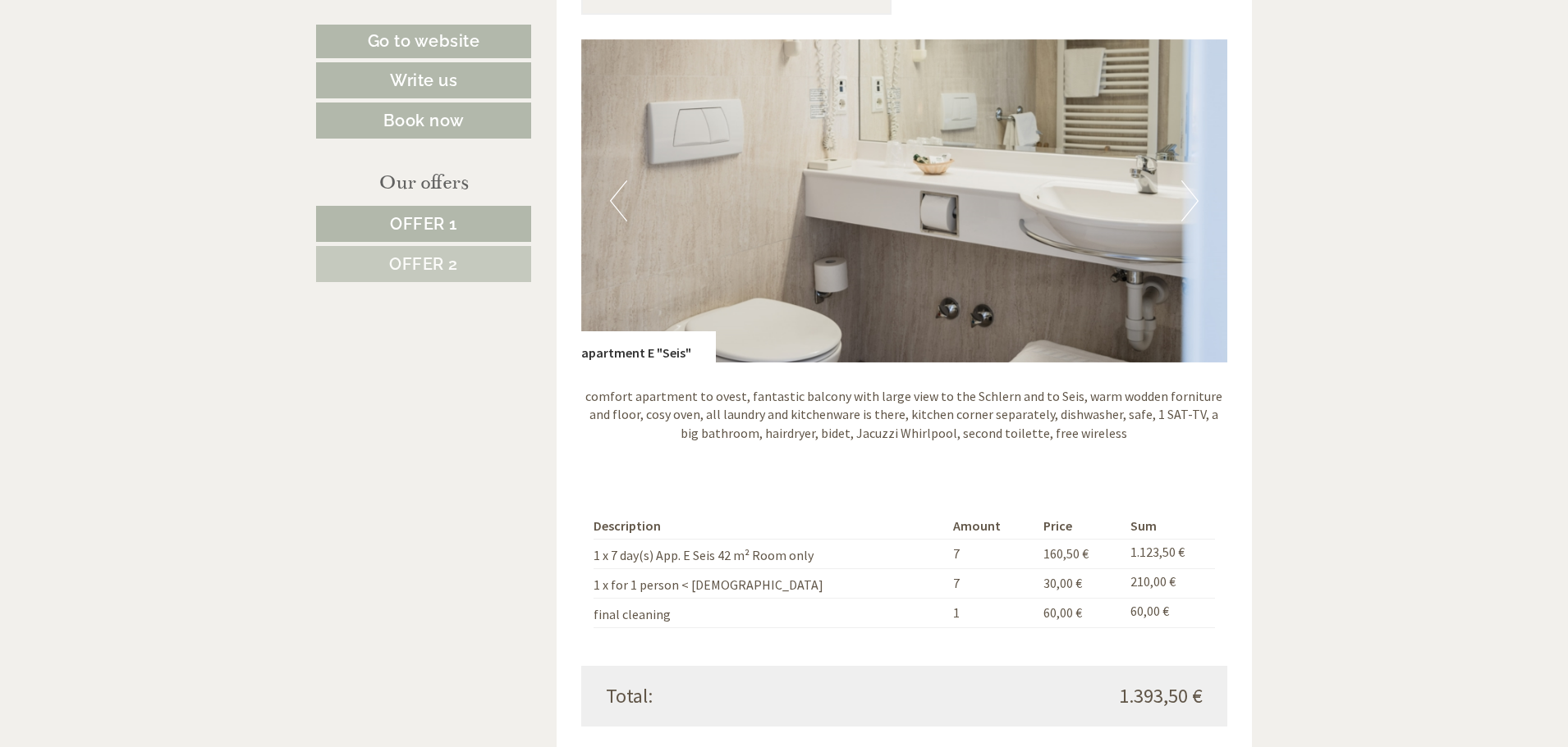
click at [610, 202] on button "Previous" at bounding box center [618, 201] width 17 height 41
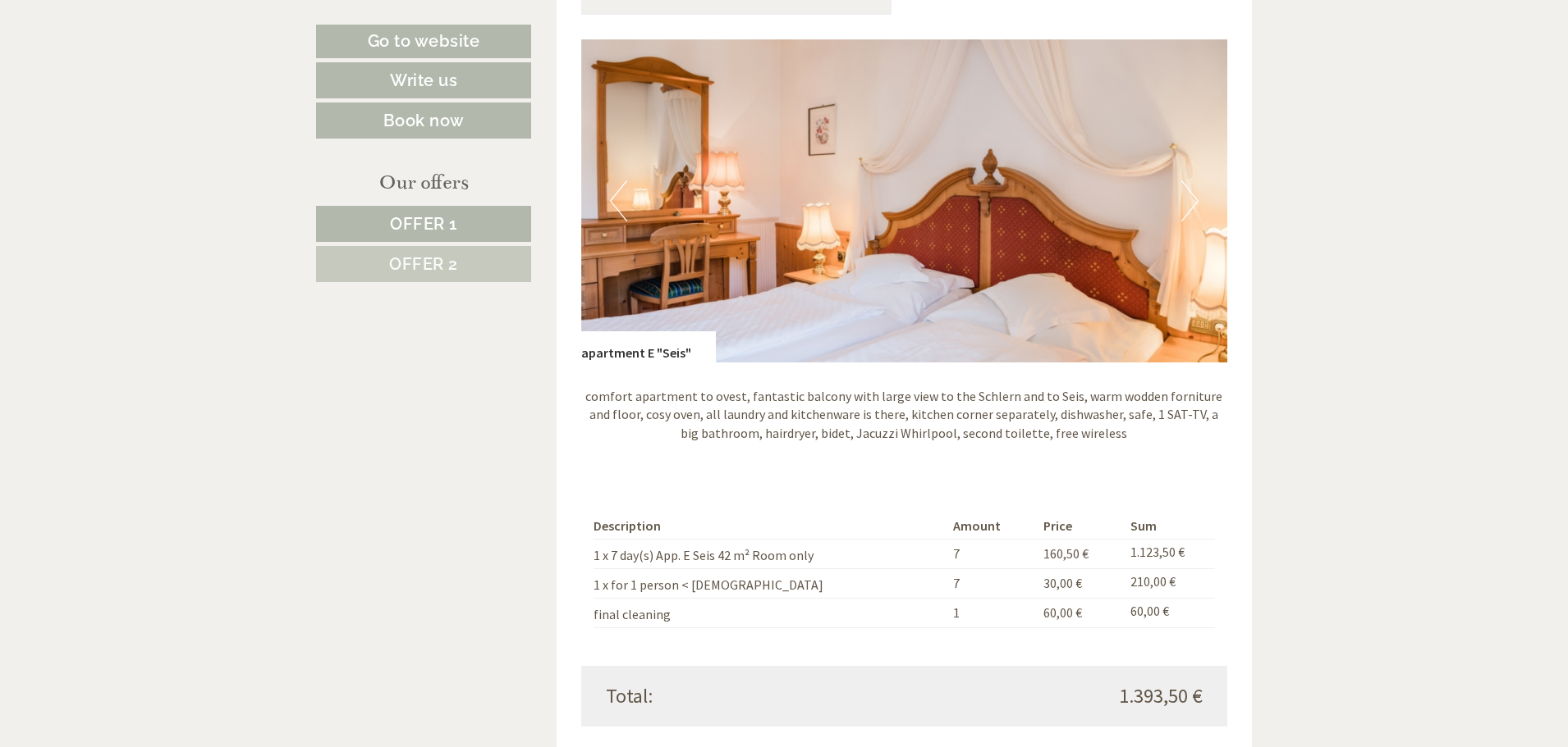
click at [610, 202] on button "Previous" at bounding box center [618, 201] width 17 height 41
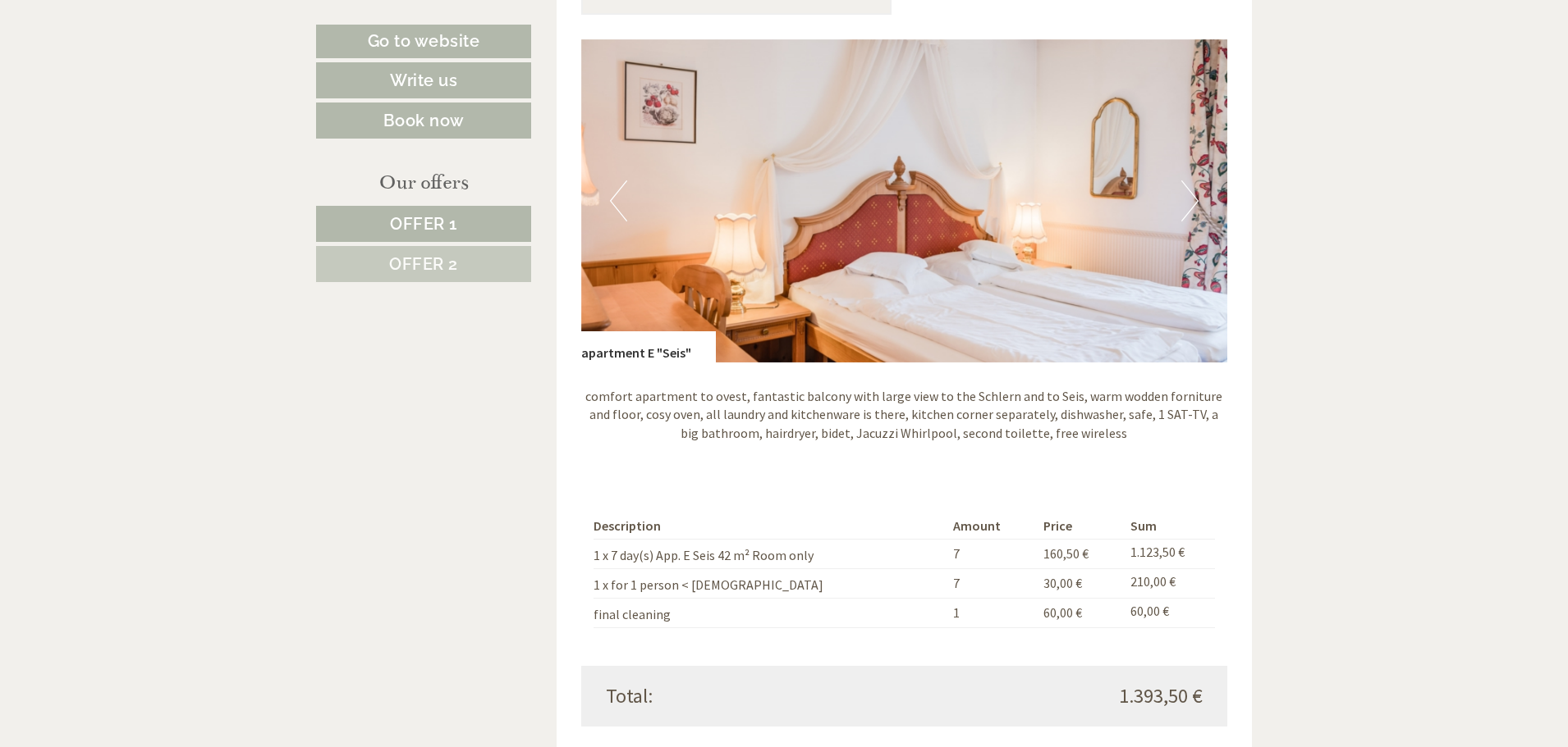
click at [611, 202] on button "Previous" at bounding box center [618, 201] width 17 height 41
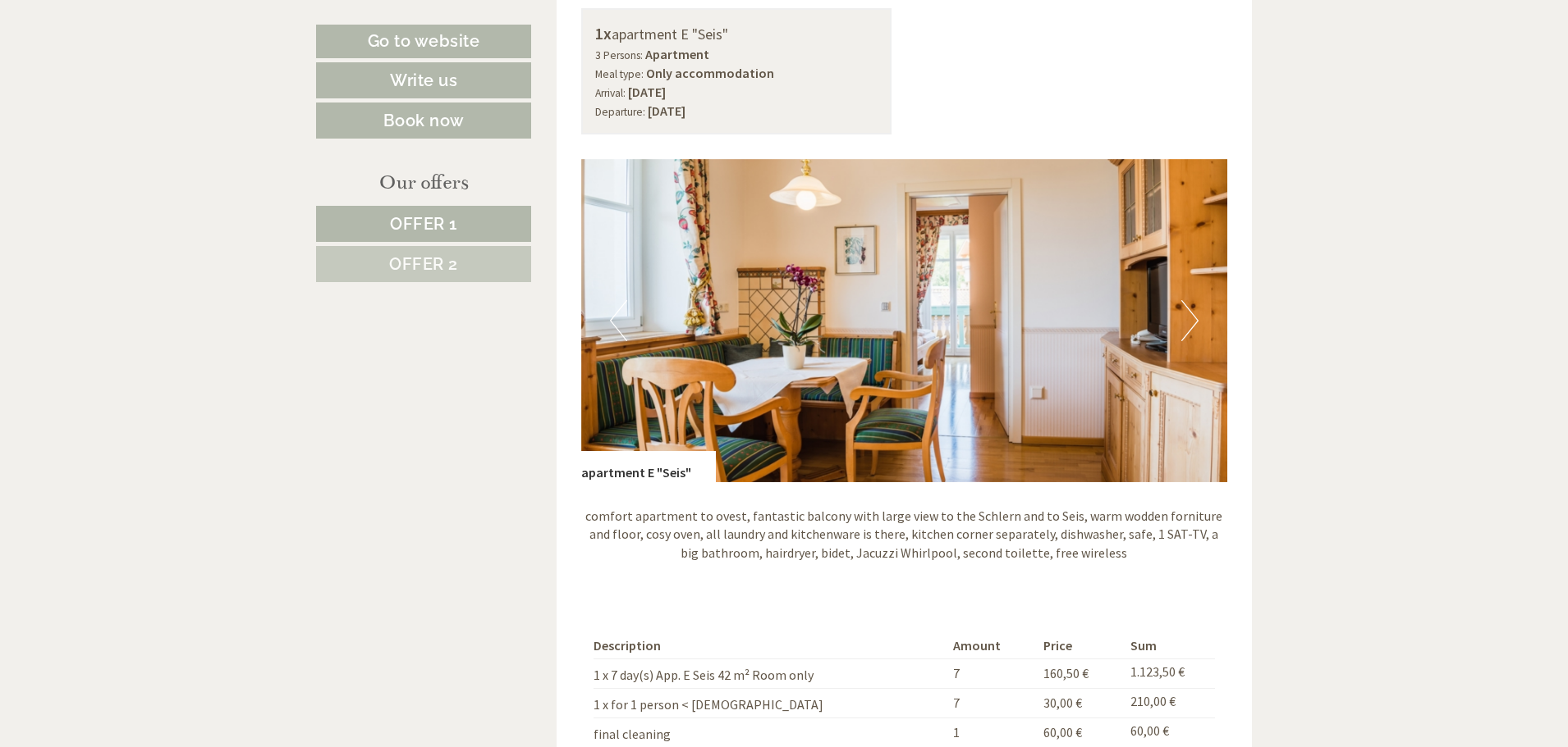
scroll to position [1043, 0]
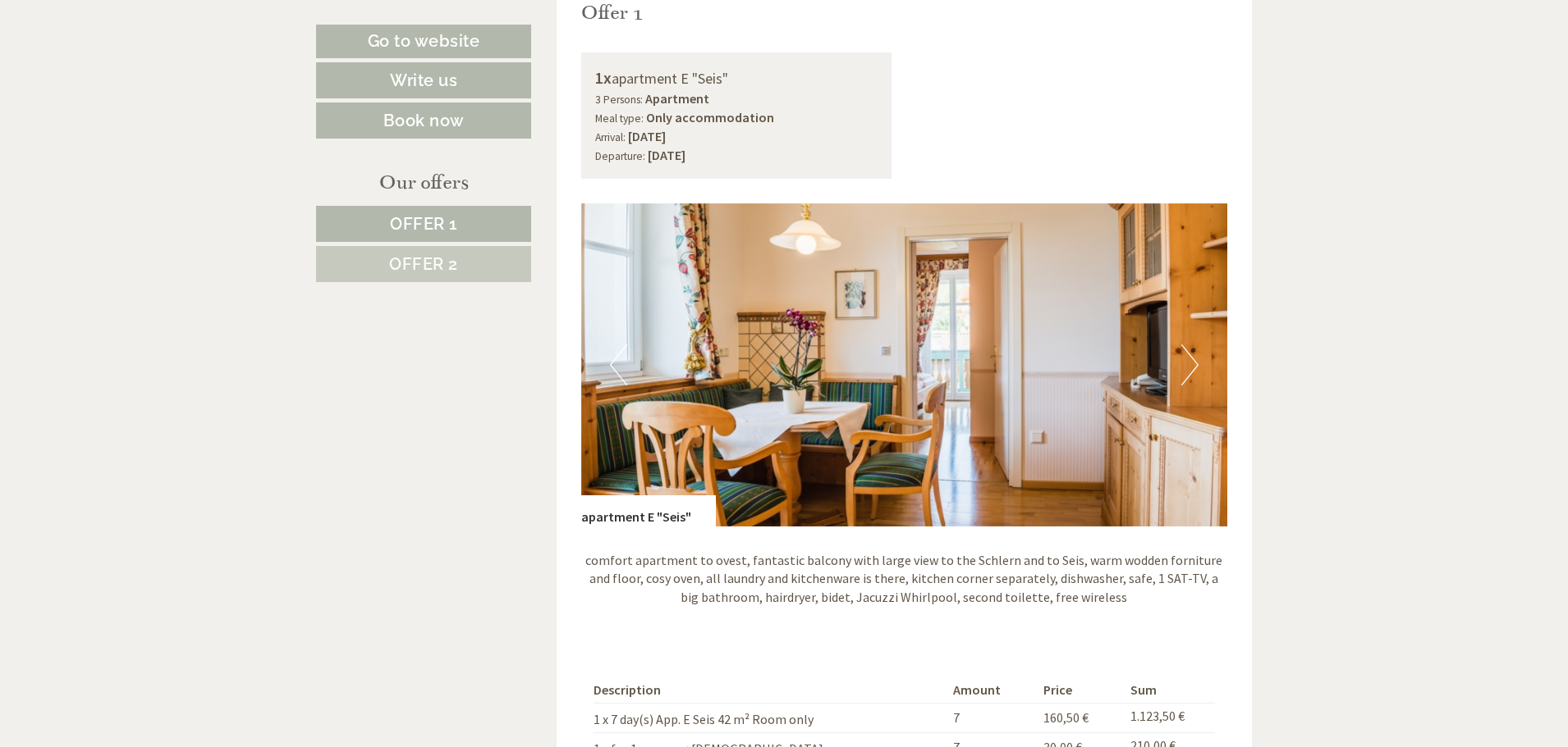
drag, startPoint x: 678, startPoint y: 135, endPoint x: 688, endPoint y: 134, distance: 10.0
click at [666, 134] on b "[DATE]" at bounding box center [647, 136] width 38 height 17
drag, startPoint x: 701, startPoint y: 156, endPoint x: 715, endPoint y: 156, distance: 14.0
click at [685, 156] on b "[DATE]" at bounding box center [666, 155] width 38 height 17
click at [1190, 380] on button "Next" at bounding box center [1189, 365] width 17 height 41
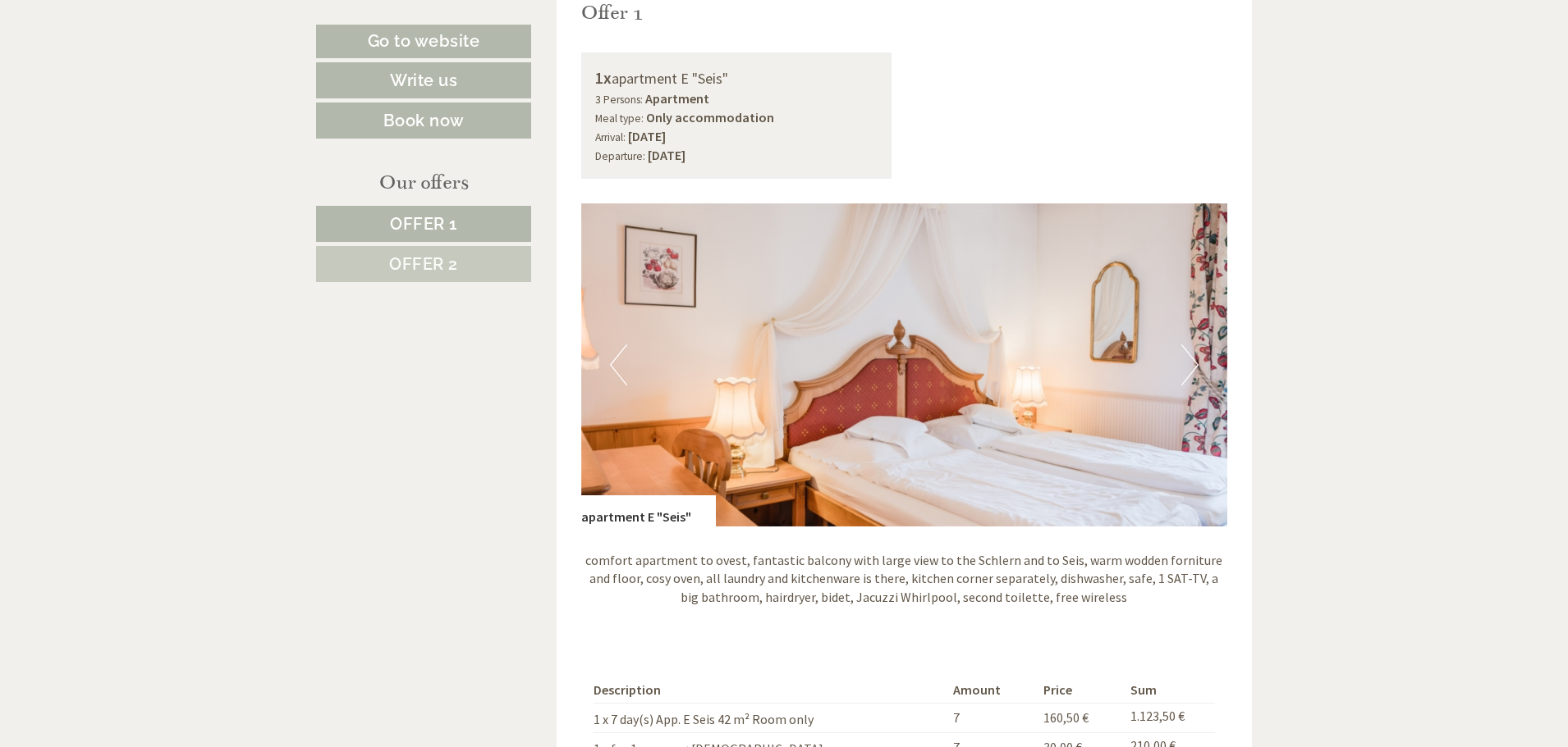
click at [1190, 380] on button "Next" at bounding box center [1189, 365] width 17 height 41
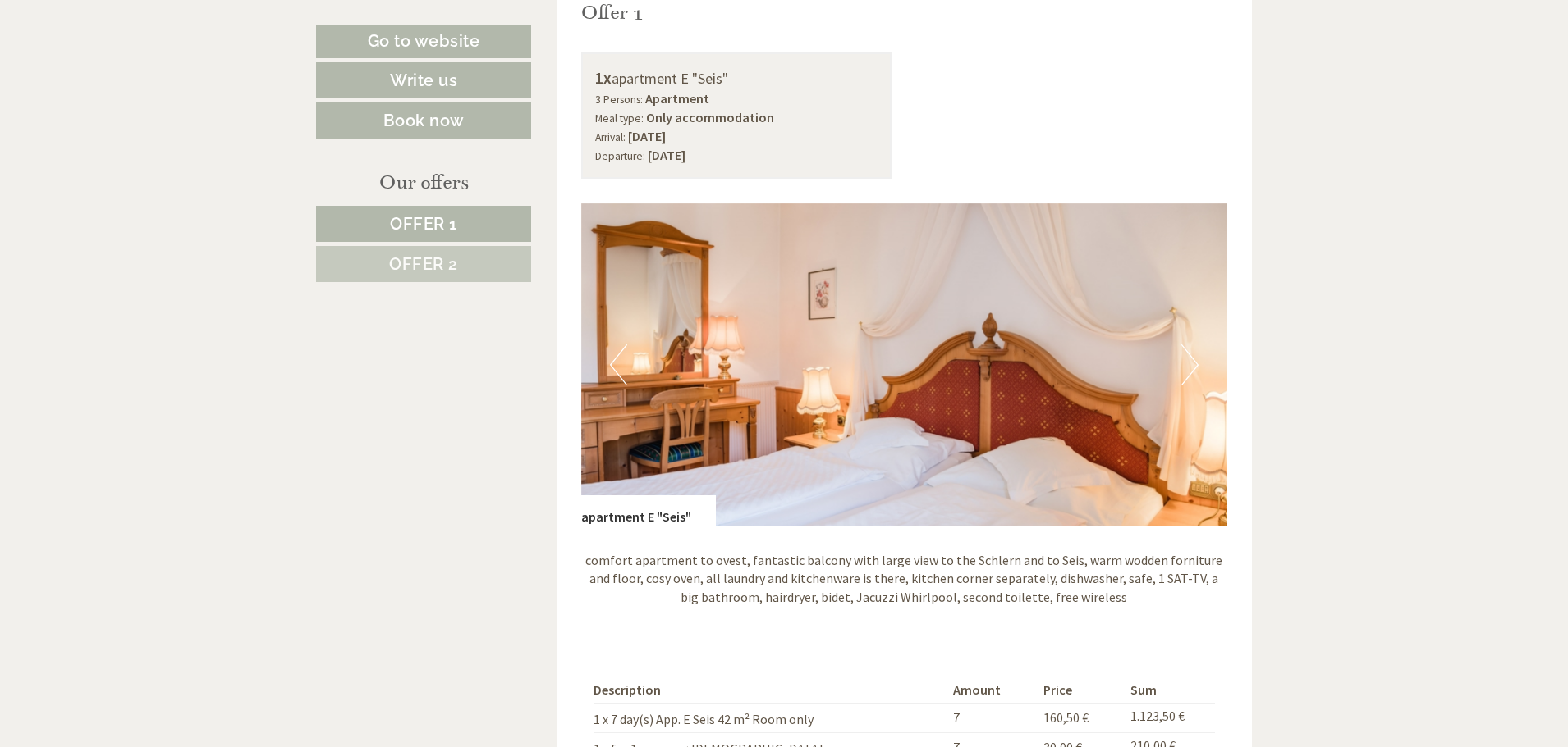
click at [1190, 380] on button "Next" at bounding box center [1189, 365] width 17 height 41
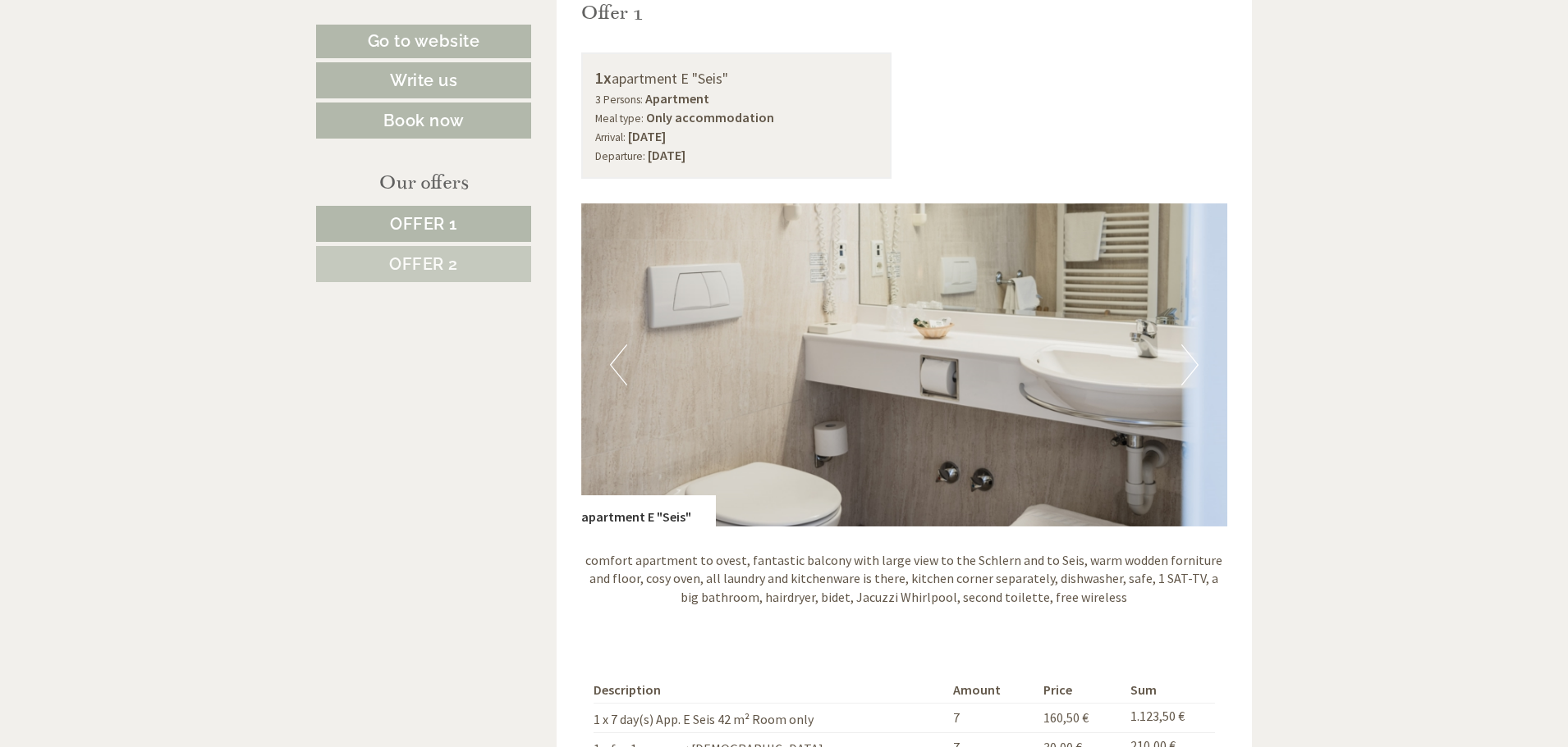
click at [1190, 380] on button "Next" at bounding box center [1189, 365] width 17 height 41
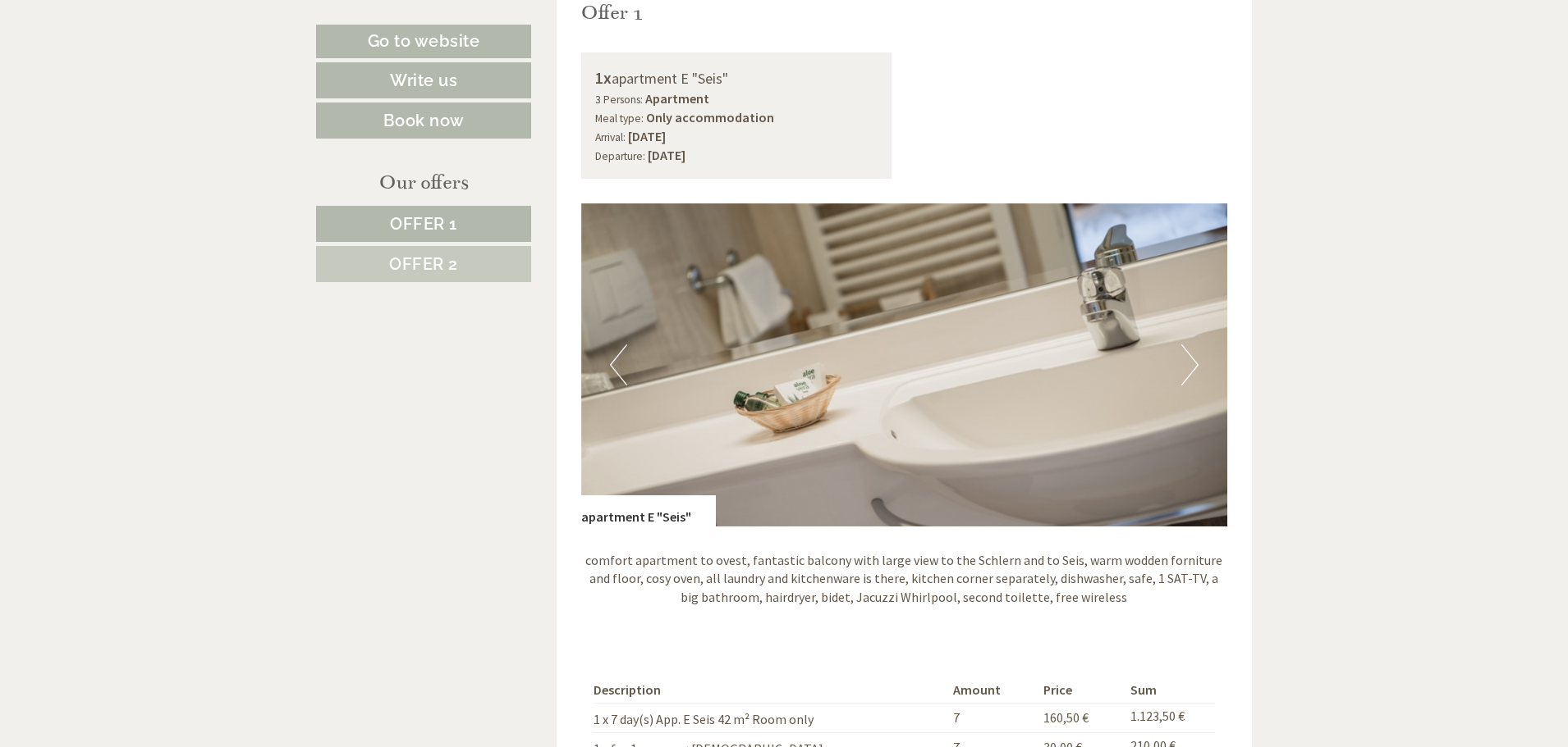
click at [1190, 380] on button "Next" at bounding box center [1189, 365] width 17 height 41
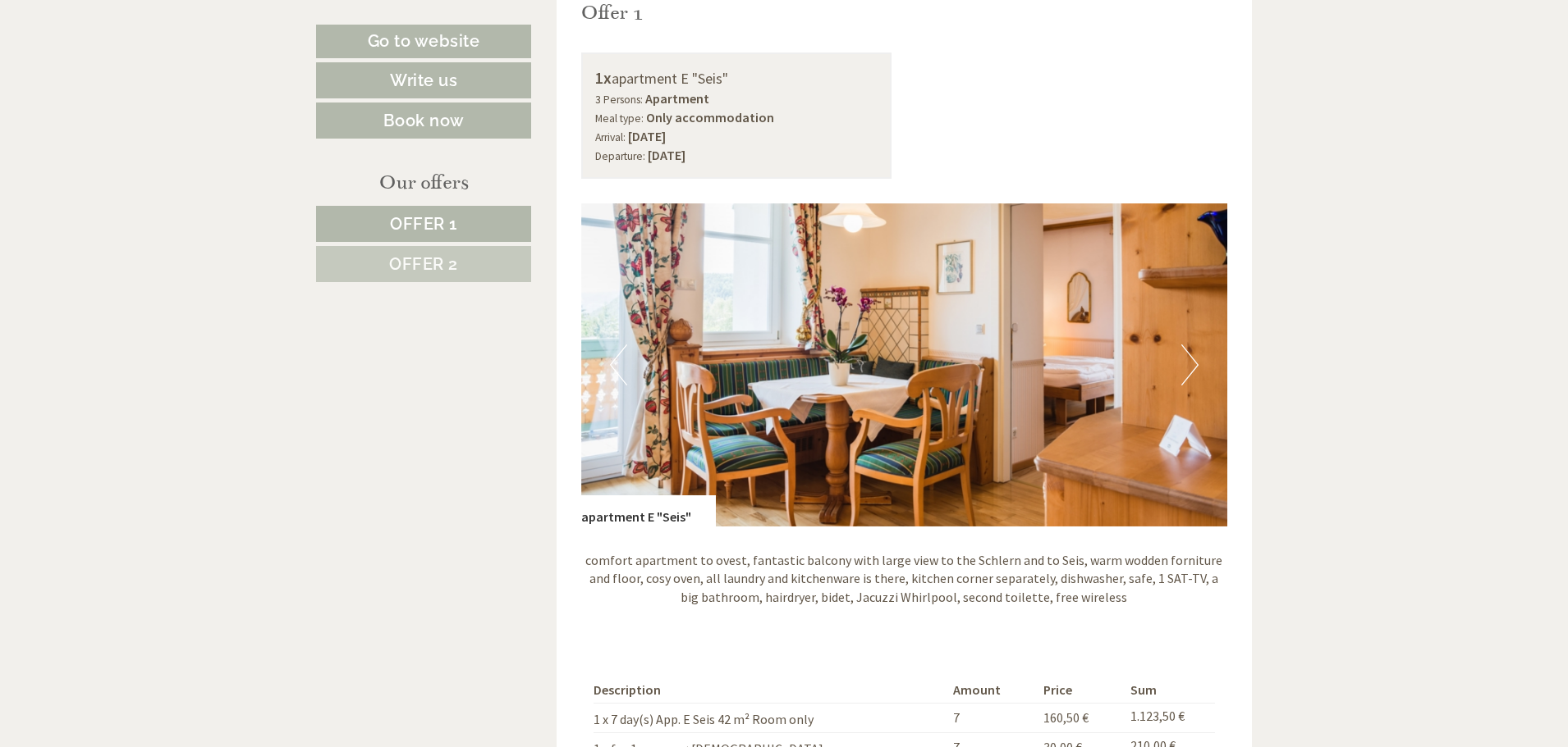
click at [1190, 380] on button "Next" at bounding box center [1189, 365] width 17 height 41
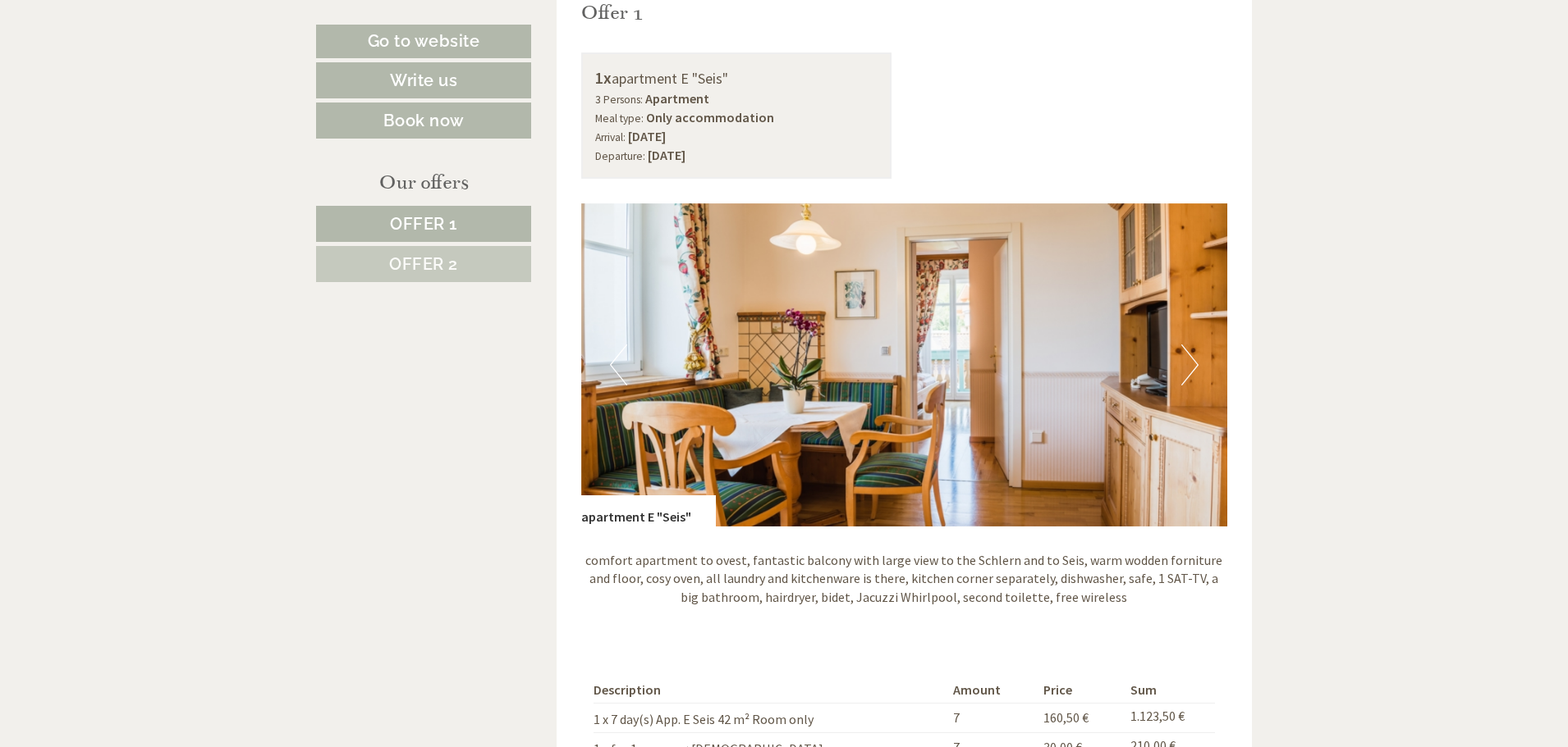
click at [1190, 380] on button "Next" at bounding box center [1189, 365] width 17 height 41
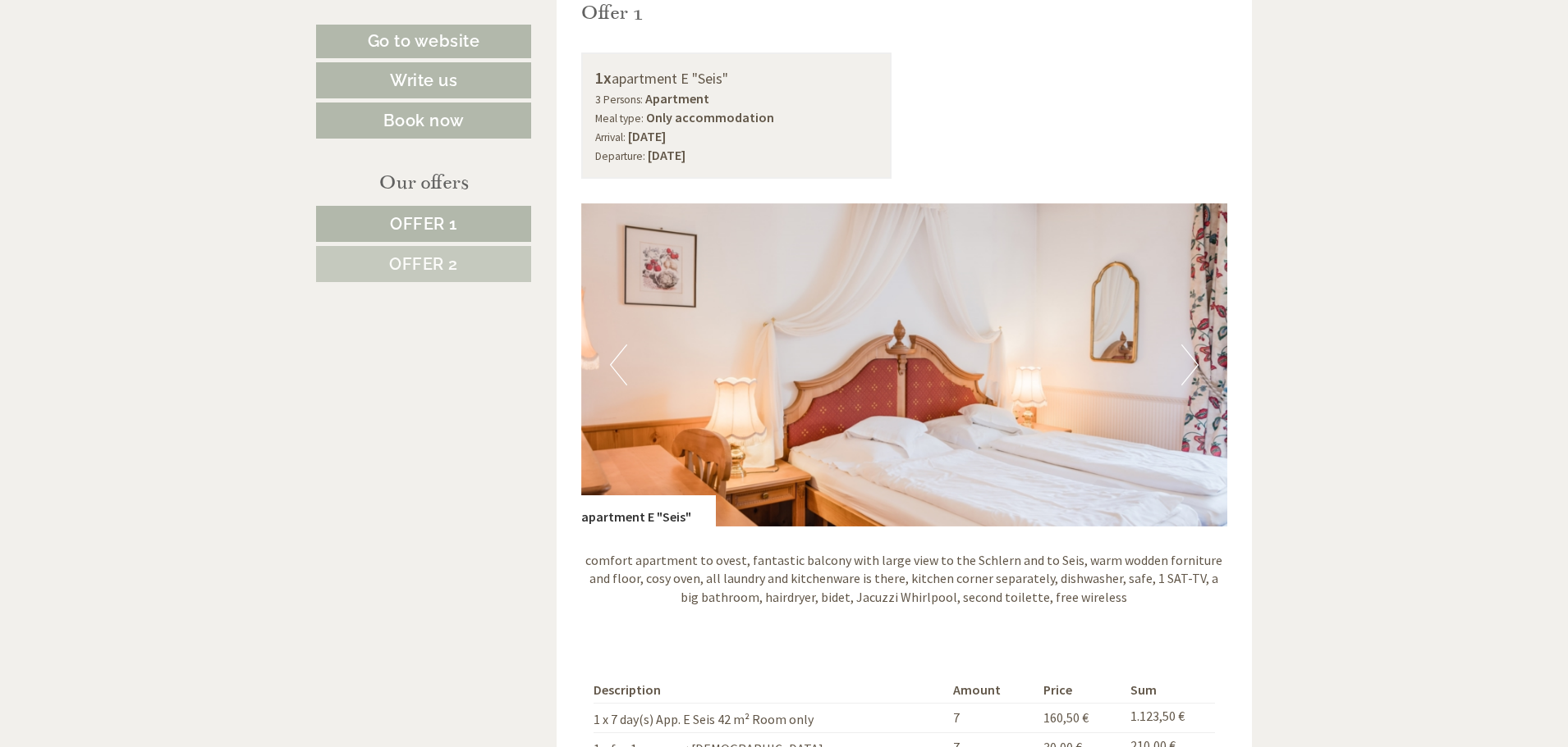
click at [1190, 380] on button "Next" at bounding box center [1189, 365] width 17 height 41
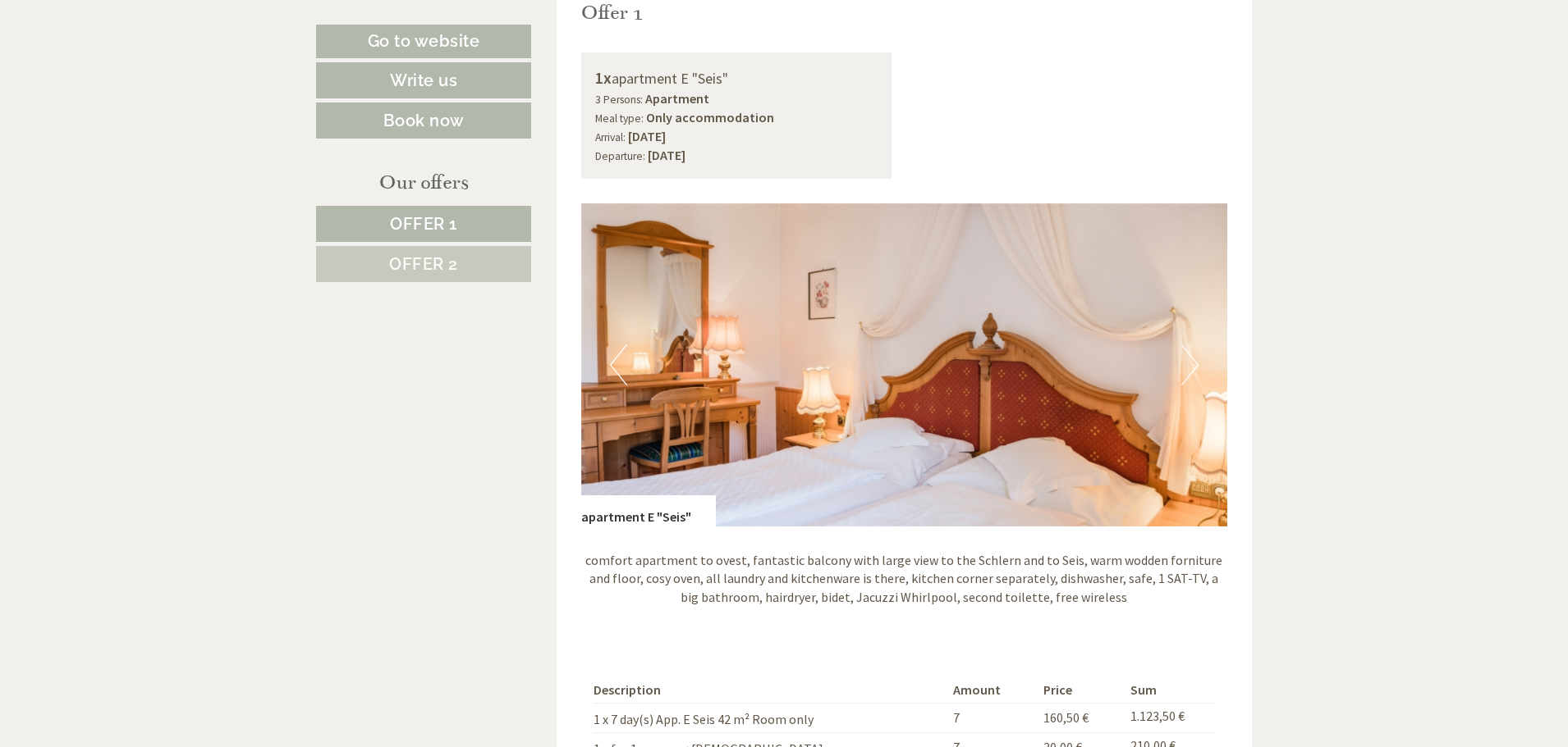
click at [1190, 380] on button "Next" at bounding box center [1189, 365] width 17 height 41
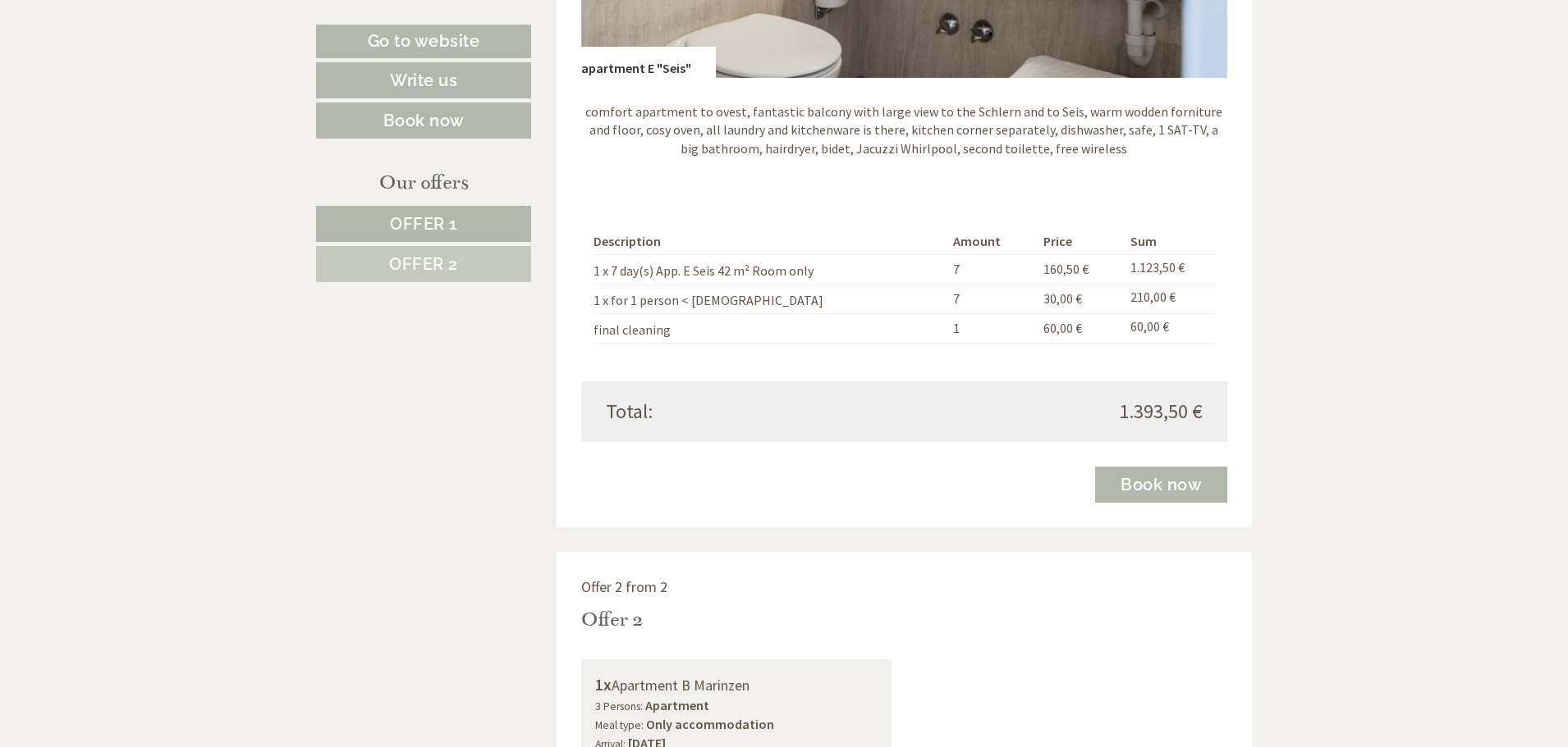
scroll to position [1713, 0]
